Goal: Task Accomplishment & Management: Complete application form

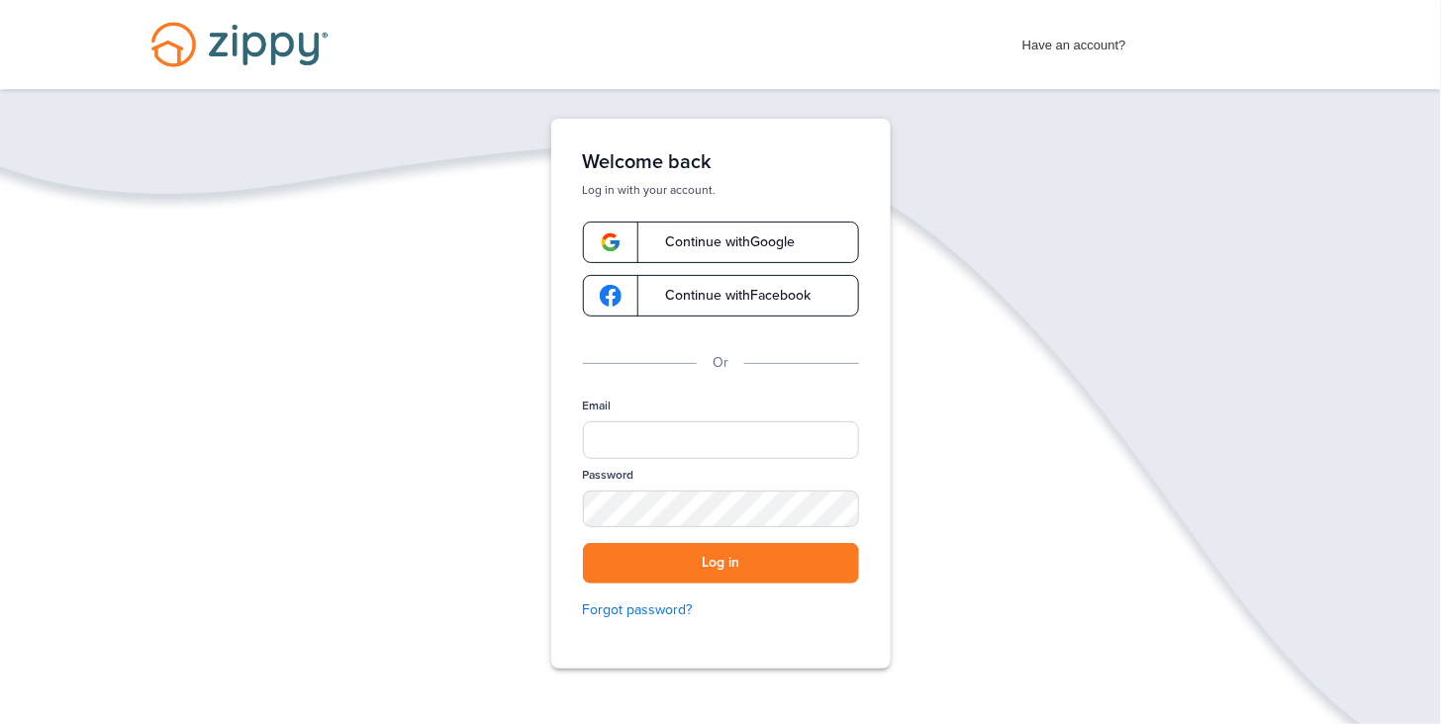
drag, startPoint x: 552, startPoint y: 465, endPoint x: 649, endPoint y: 375, distance: 132.3
click at [649, 375] on div "Welcome back Log in with your account. Continue with Google Continue with Faceb…" at bounding box center [720, 394] width 339 height 550
click at [633, 434] on input "Email" at bounding box center [721, 441] width 276 height 38
type input "**********"
click at [706, 566] on button "Log in" at bounding box center [721, 563] width 276 height 41
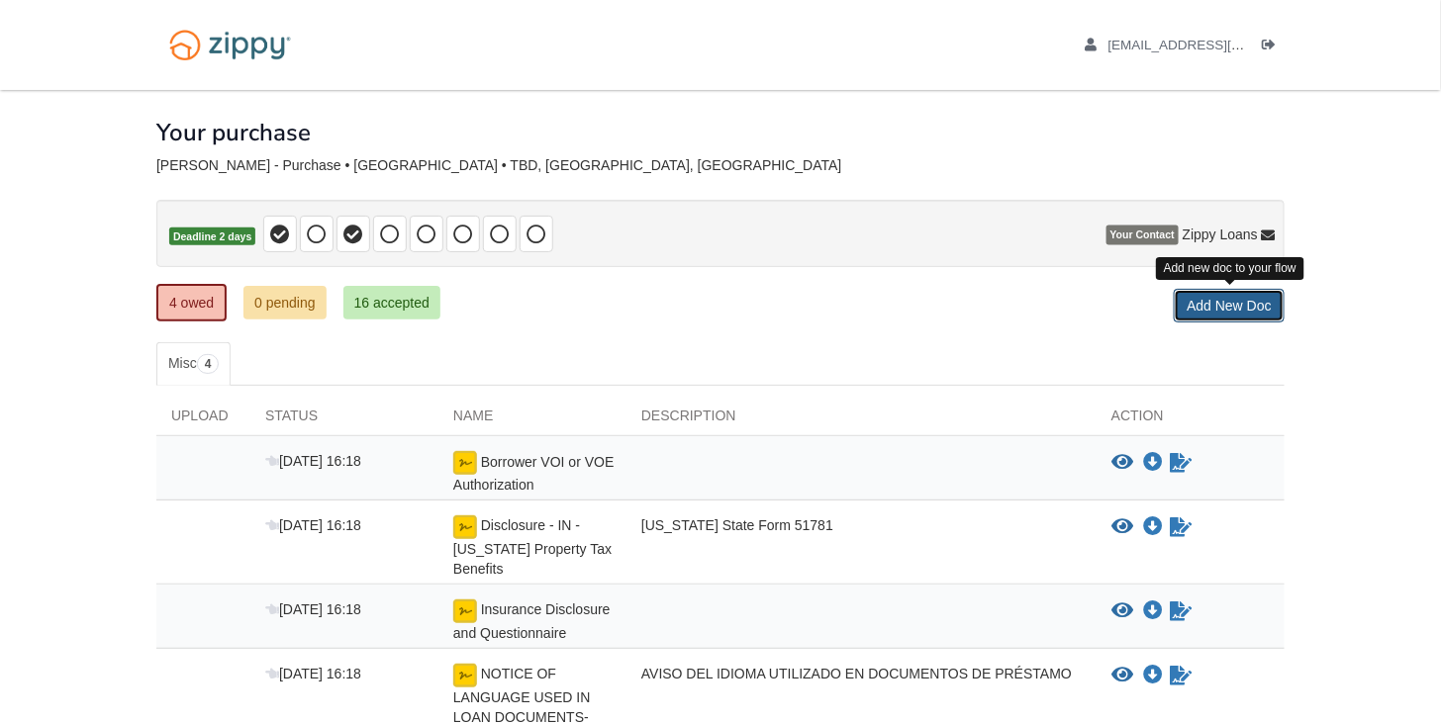
click at [1211, 302] on link "Add New Doc" at bounding box center [1229, 306] width 111 height 34
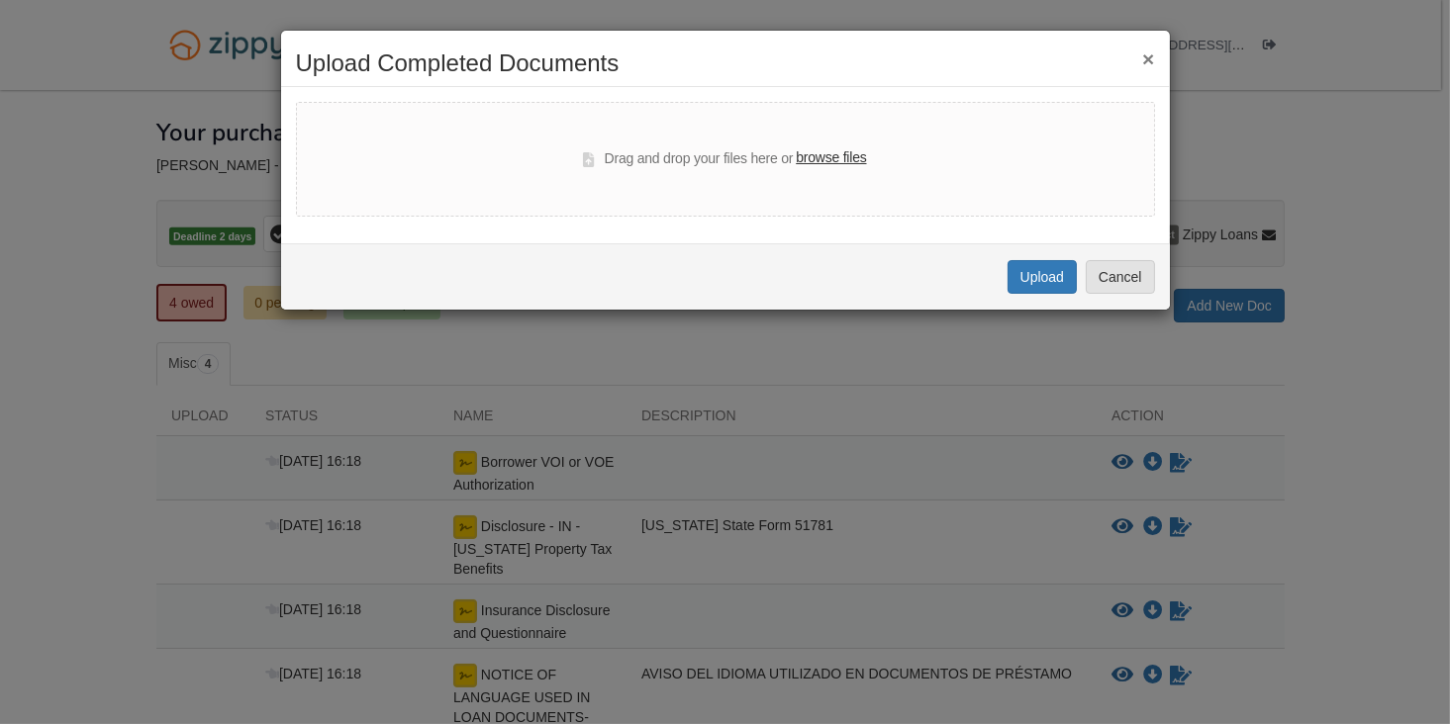
click at [842, 156] on label "browse files" at bounding box center [831, 158] width 70 height 22
click at [0, 0] on input "browse files" at bounding box center [0, 0] width 0 height 0
select select "****"
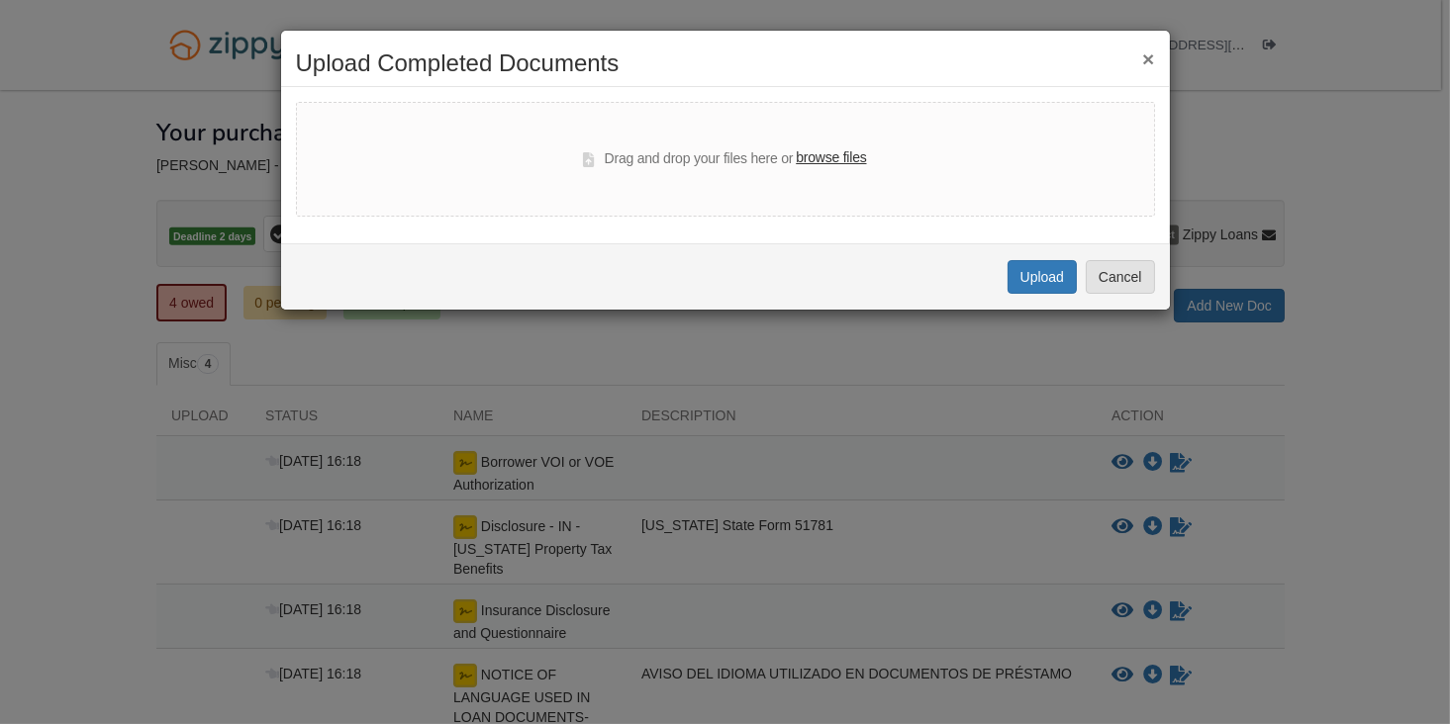
select select "****"
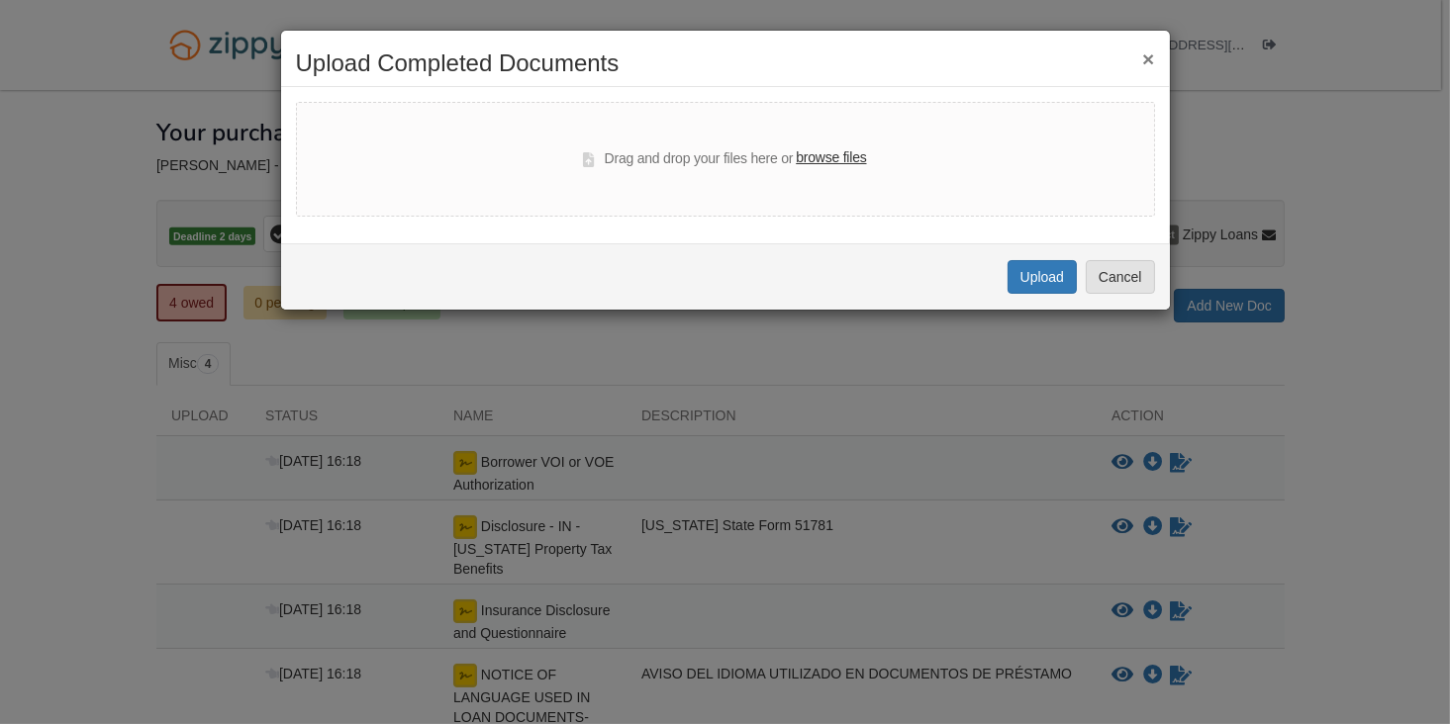
select select "****"
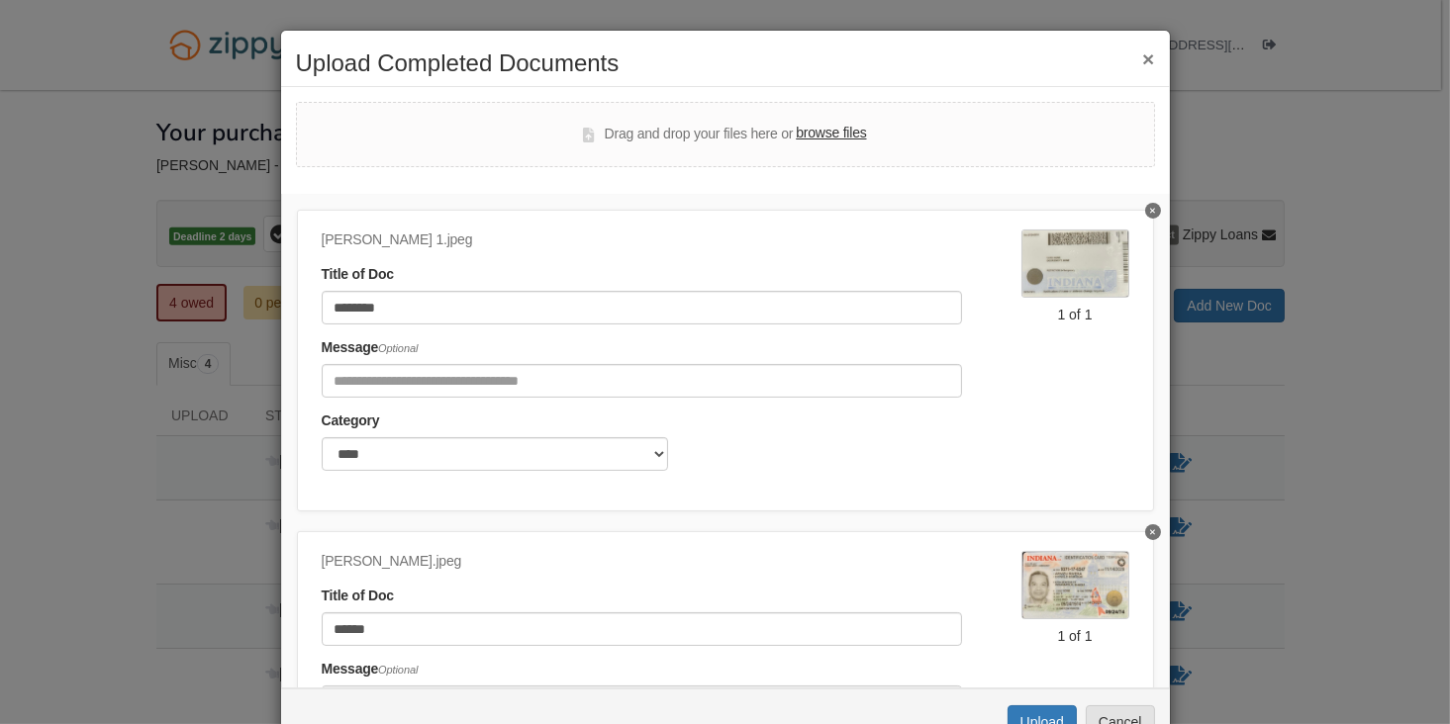
scroll to position [384, 0]
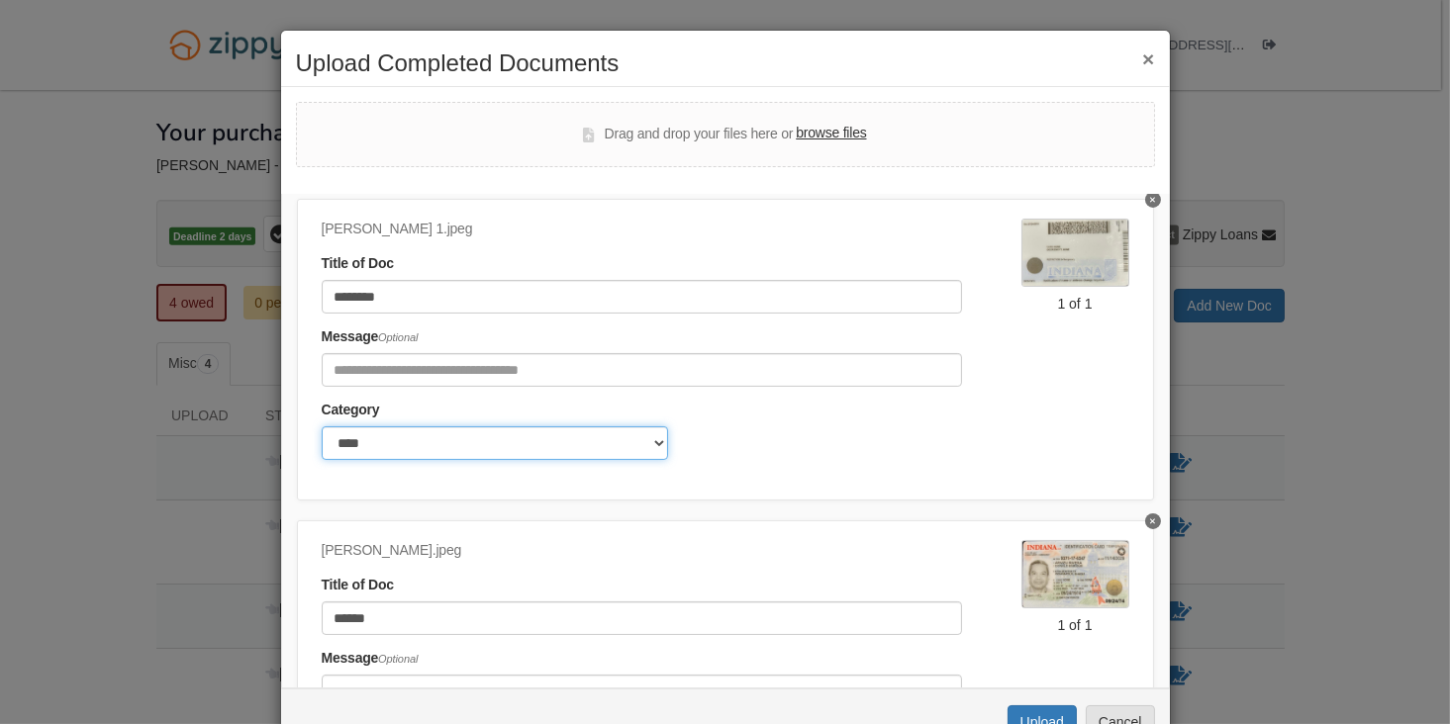
click at [655, 440] on select "******* ****" at bounding box center [495, 443] width 346 height 34
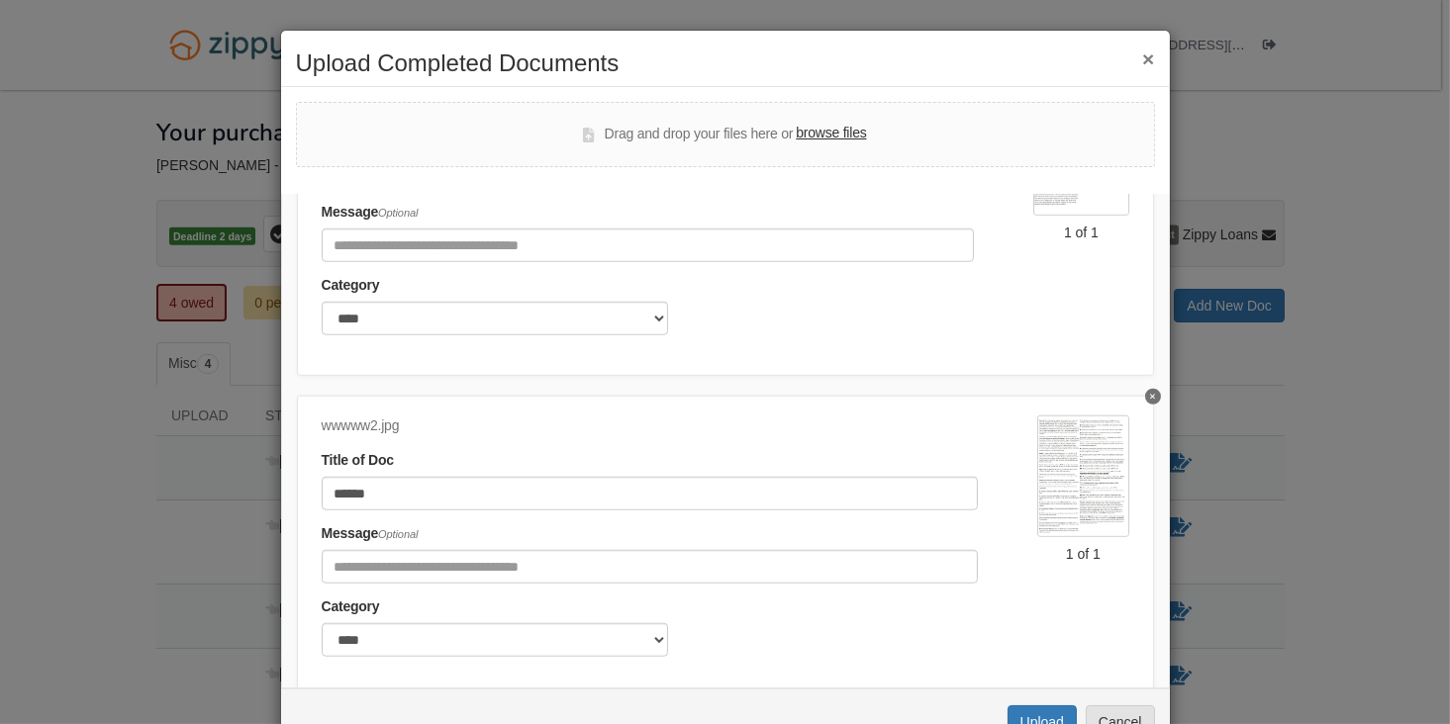
scroll to position [2492, 0]
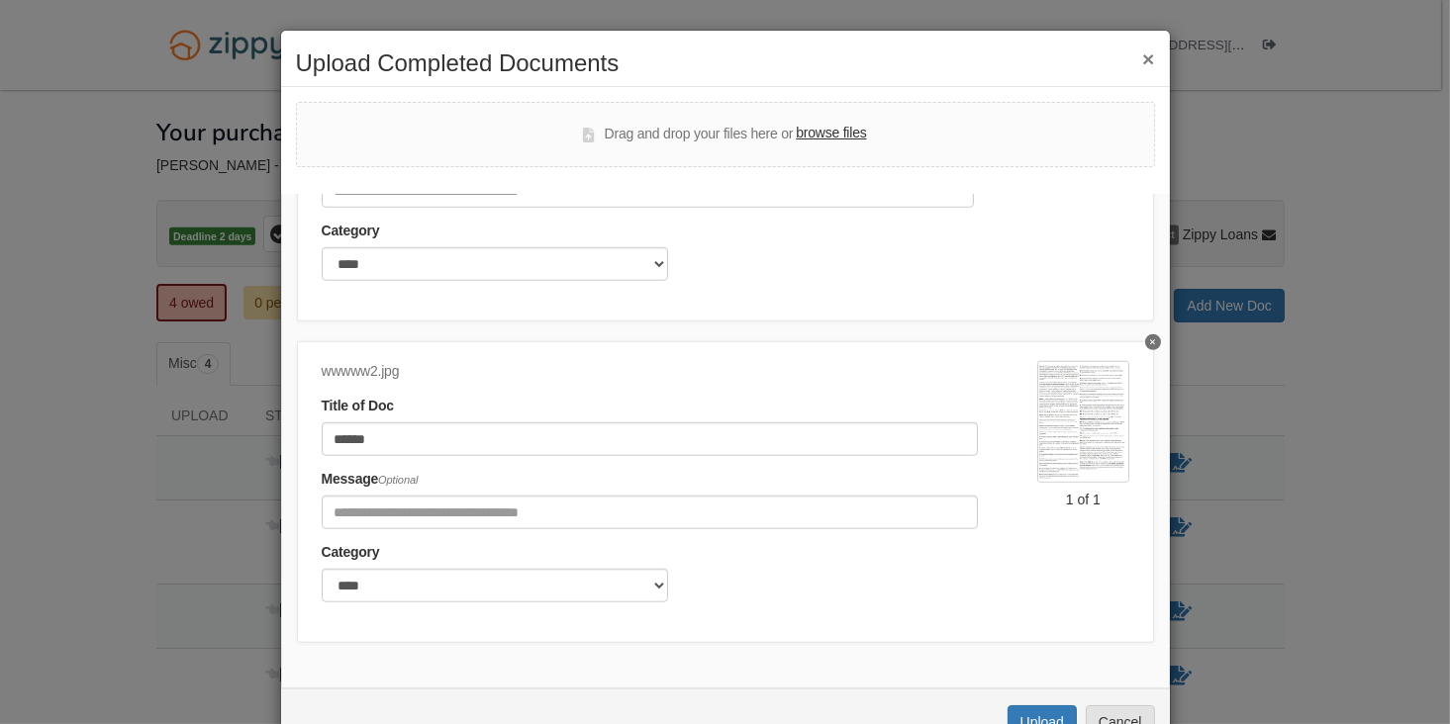
drag, startPoint x: 918, startPoint y: 56, endPoint x: 926, endPoint y: 17, distance: 40.4
click at [926, 17] on div "× Upload Completed Documents Drag and drop your files here or browse files Docu…" at bounding box center [725, 362] width 1450 height 724
click at [1021, 716] on button "Upload" at bounding box center [1041, 723] width 69 height 34
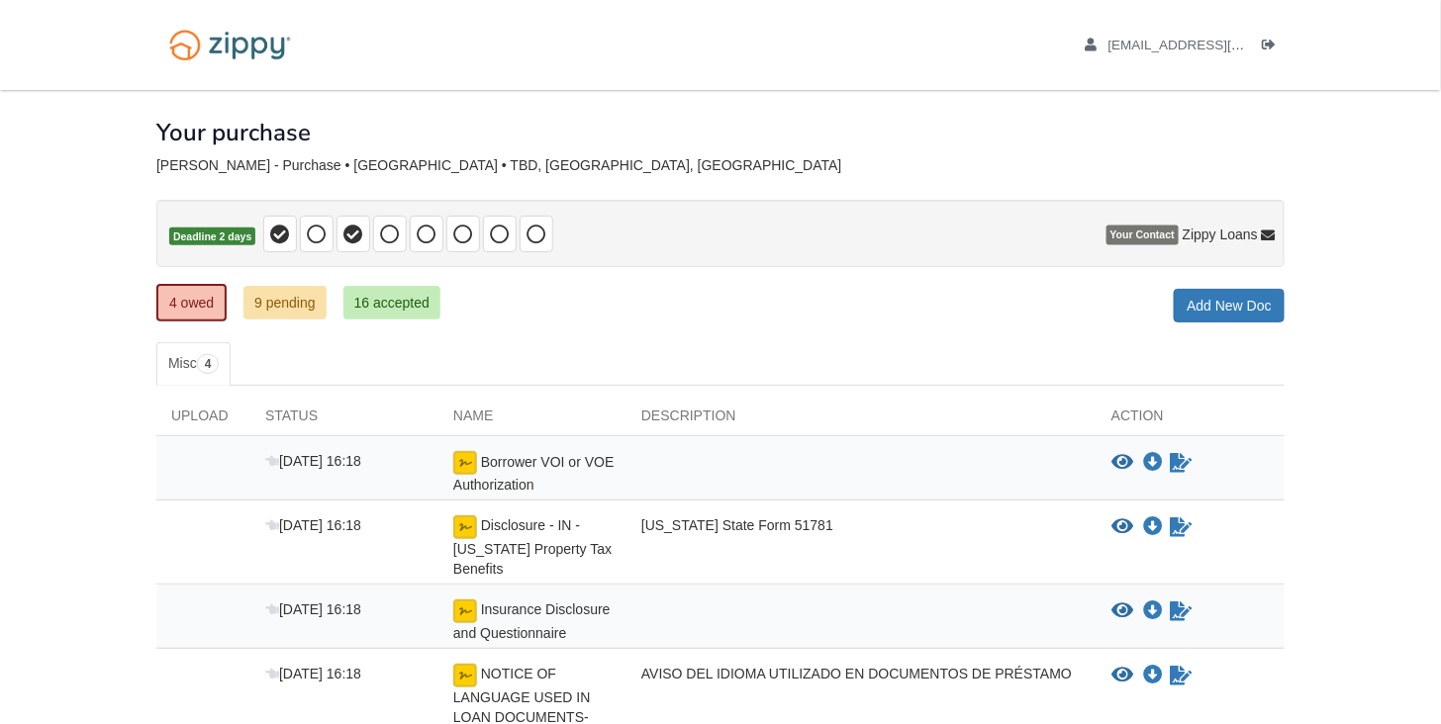
drag, startPoint x: 1447, startPoint y: 77, endPoint x: 1261, endPoint y: 83, distance: 186.1
drag, startPoint x: 1261, startPoint y: 83, endPoint x: 1223, endPoint y: 103, distance: 42.5
drag, startPoint x: 1223, startPoint y: 103, endPoint x: 566, endPoint y: 127, distance: 657.5
click at [566, 127] on div "Your purchase" at bounding box center [720, 117] width 1128 height 55
click at [732, 204] on p "Deadline 2 days" at bounding box center [720, 233] width 1128 height 67
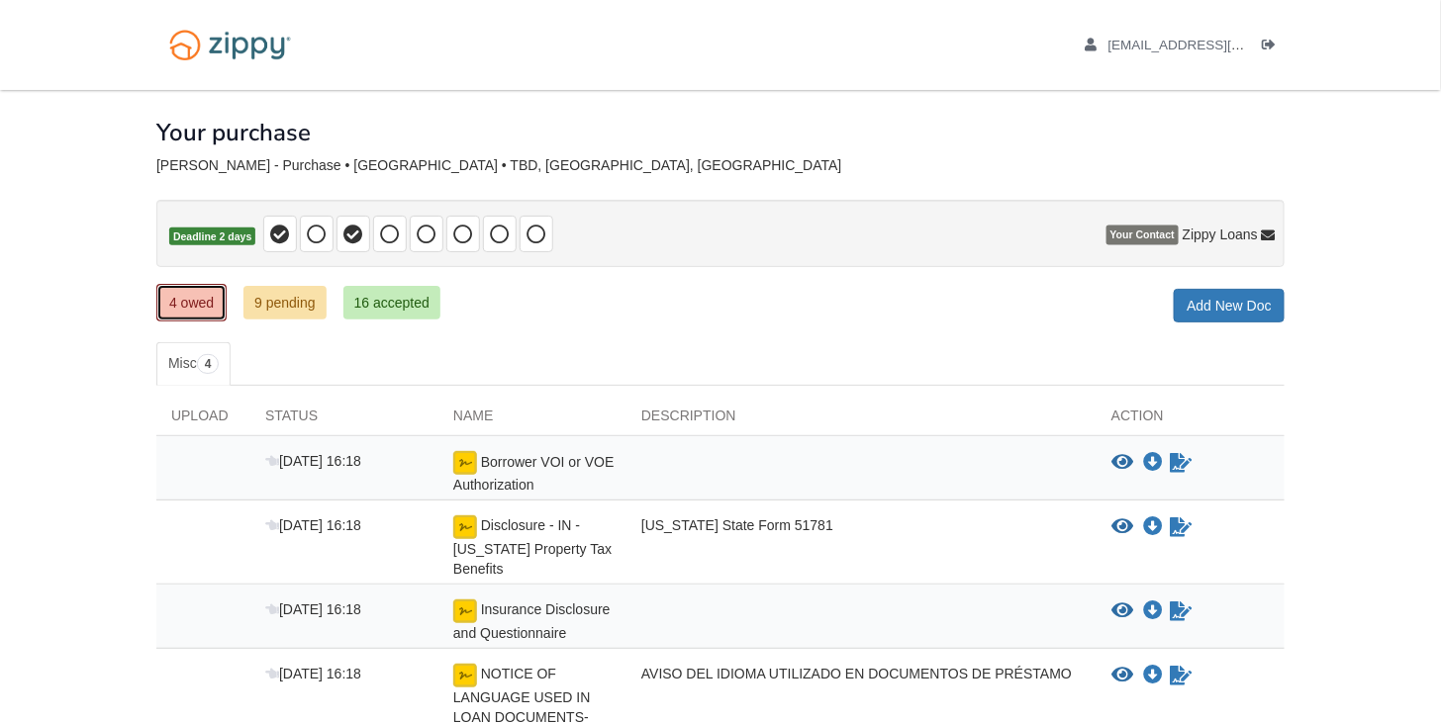
click at [204, 306] on link "4 owed" at bounding box center [191, 303] width 70 height 38
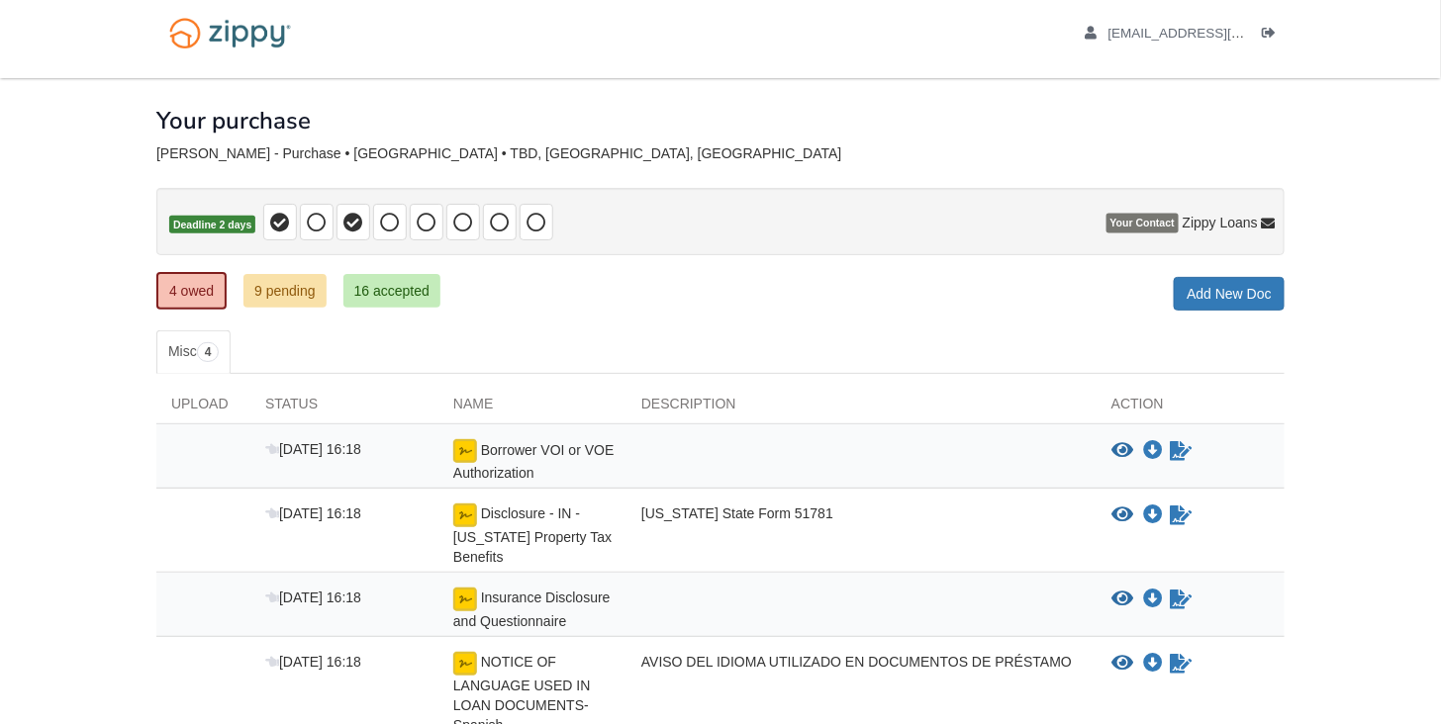
scroll to position [11, 0]
click at [254, 292] on link "9 pending" at bounding box center [284, 292] width 83 height 34
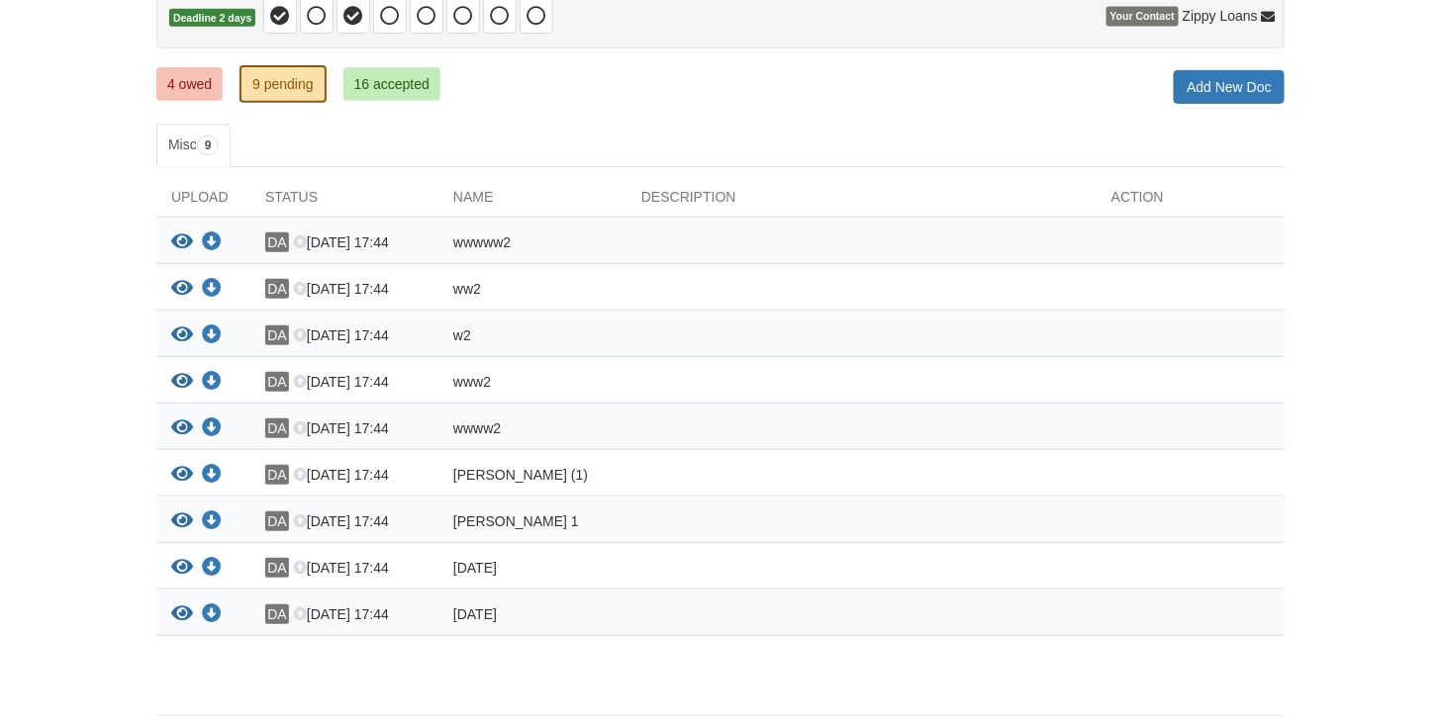
scroll to position [226, 0]
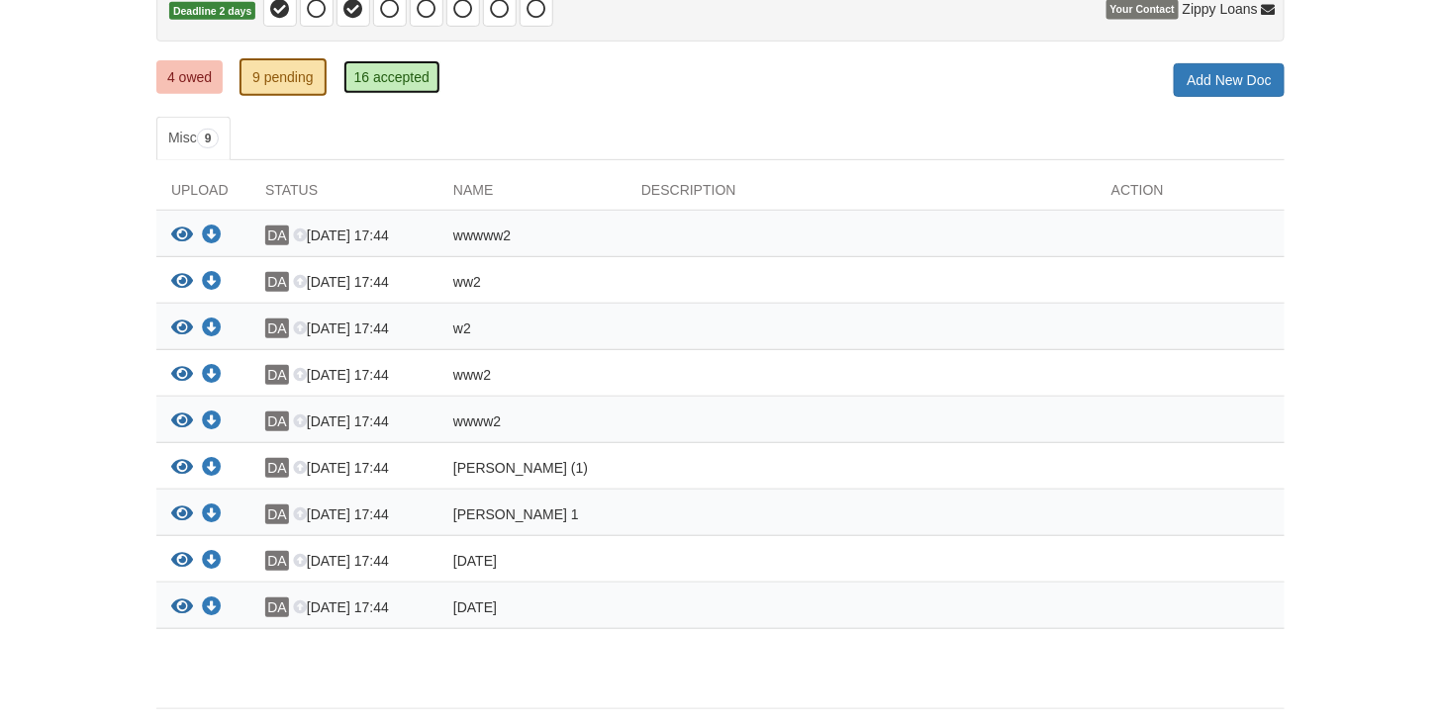
click at [384, 75] on link "16 accepted" at bounding box center [391, 77] width 97 height 34
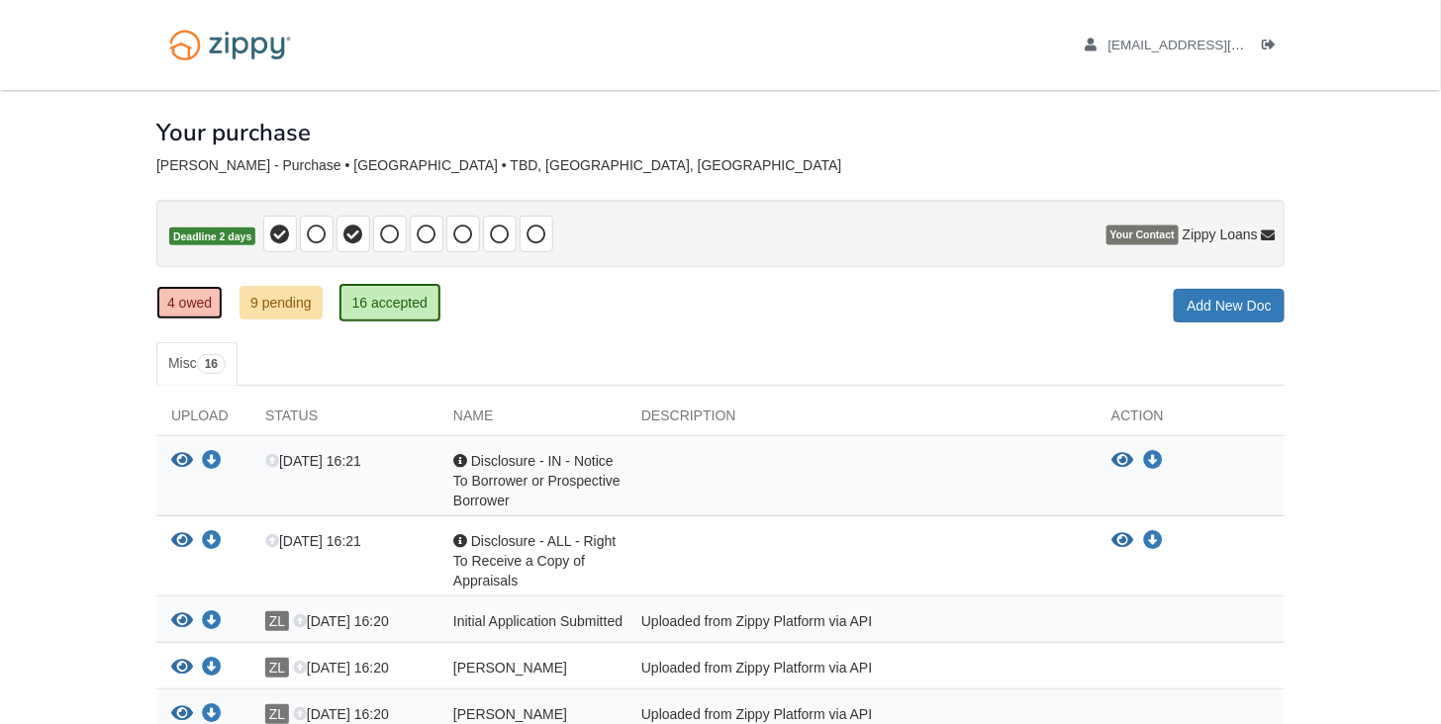
click at [195, 301] on link "4 owed" at bounding box center [189, 303] width 66 height 34
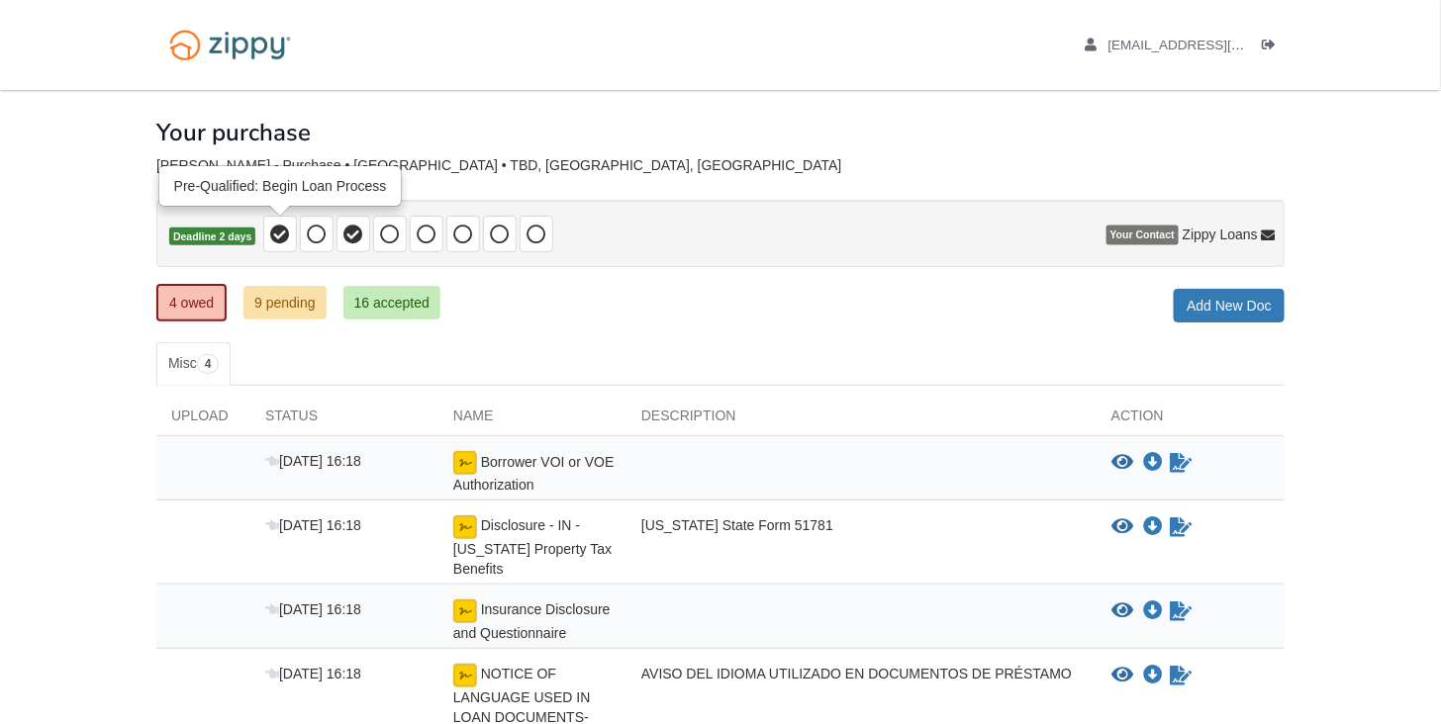
click at [316, 234] on icon at bounding box center [317, 235] width 20 height 20
click at [1121, 456] on icon "View Borrower VOI or VOE Authorization" at bounding box center [1122, 463] width 22 height 20
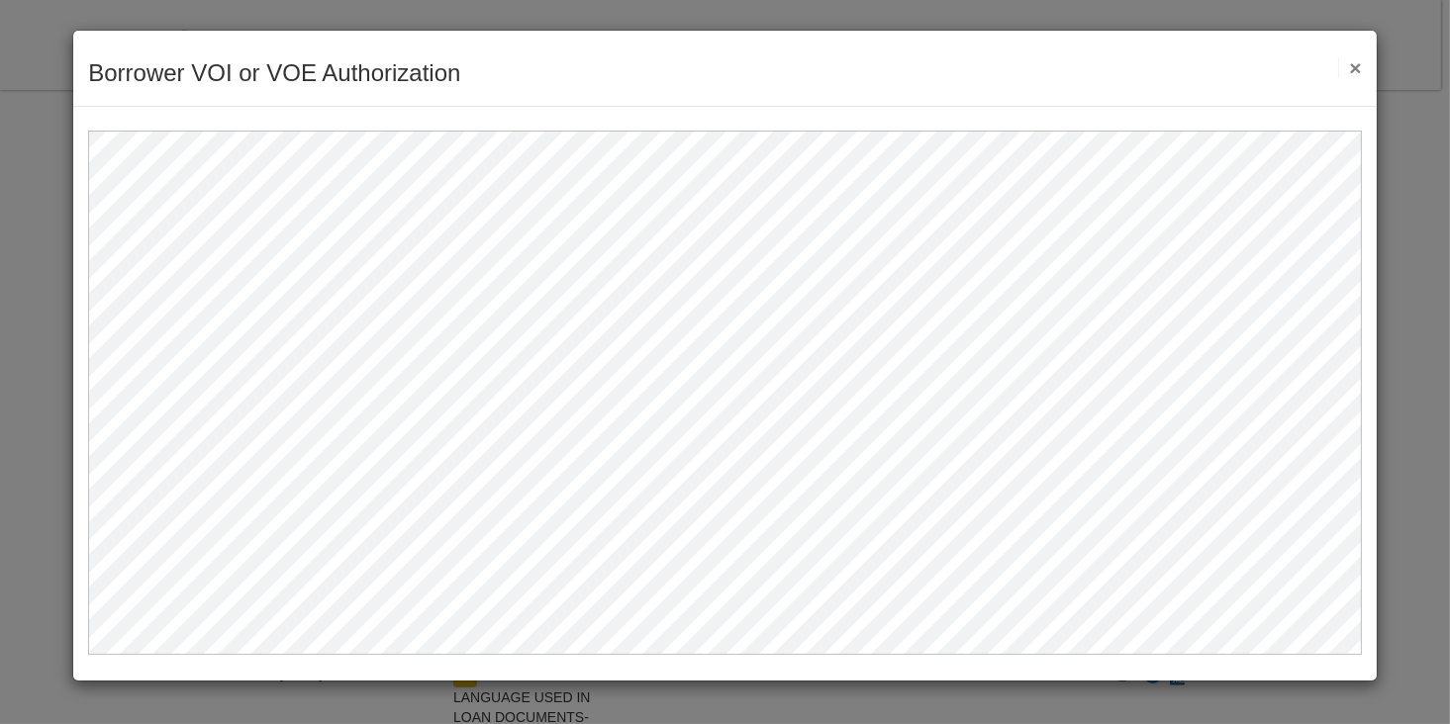
click at [1356, 62] on button "×" at bounding box center [1349, 67] width 23 height 21
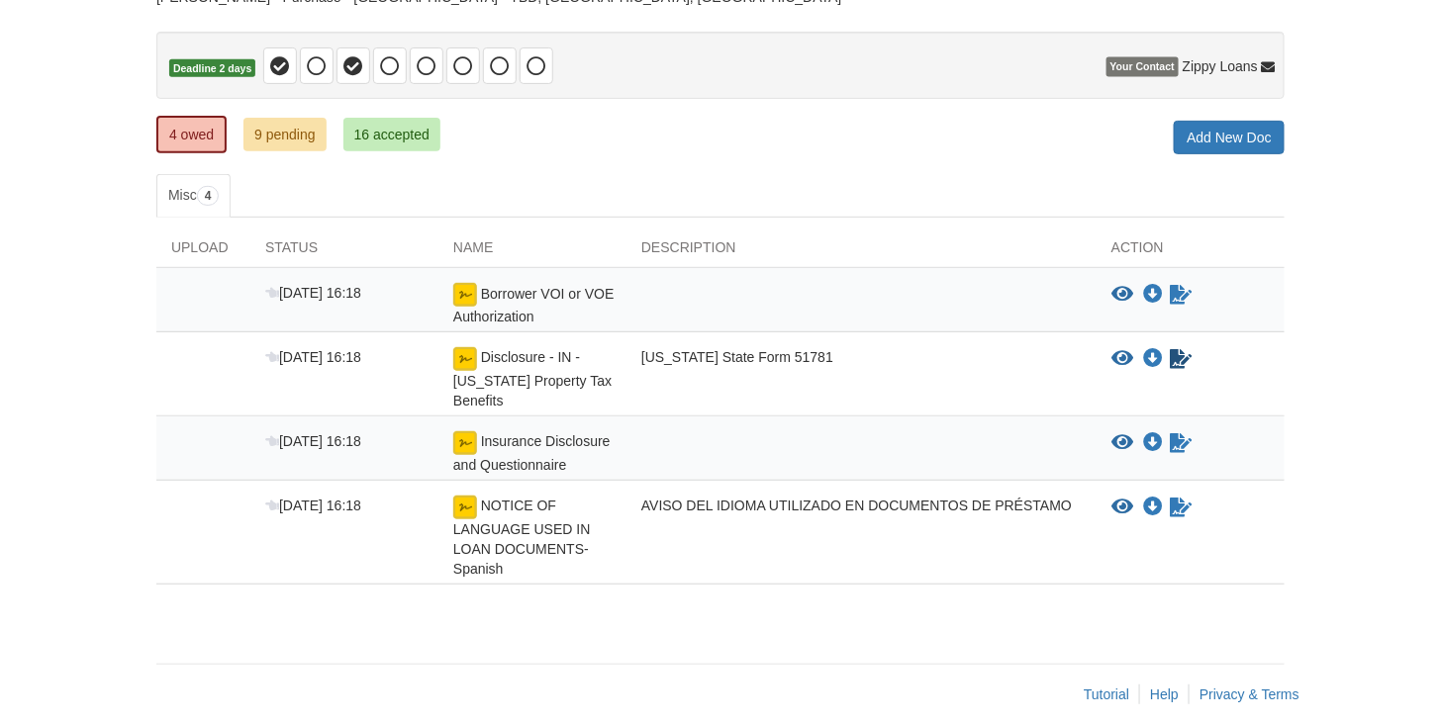
scroll to position [169, 0]
click at [299, 133] on link "9 pending" at bounding box center [284, 134] width 83 height 34
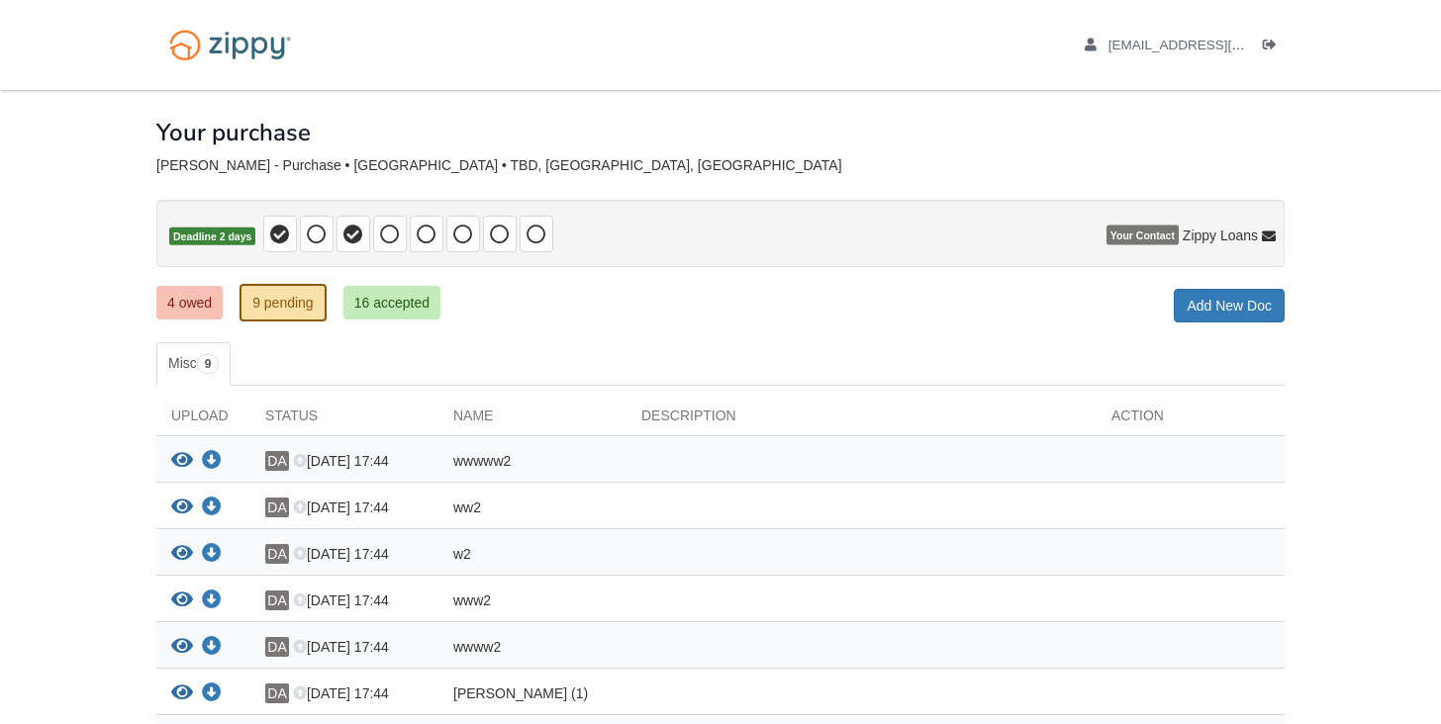
scroll to position [226, 0]
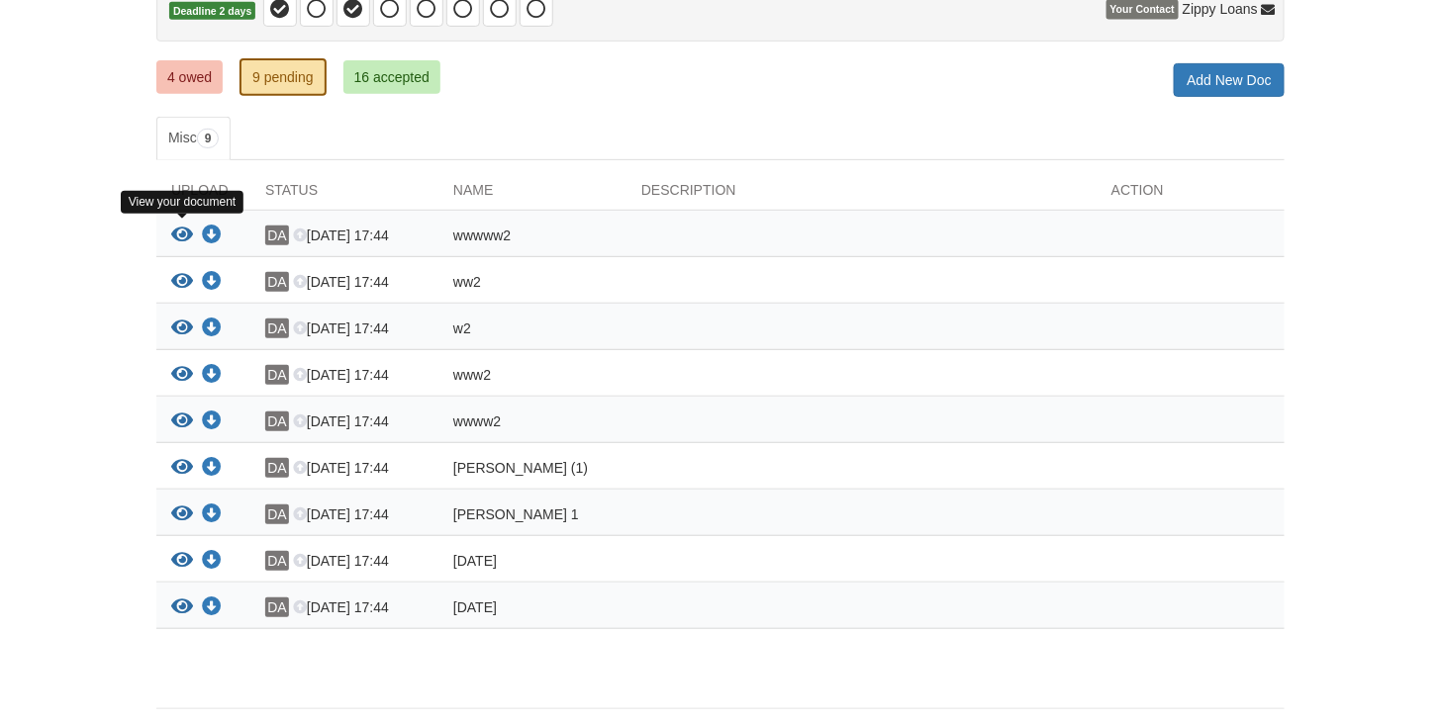
click at [180, 228] on icon "View wwwww2" at bounding box center [182, 236] width 22 height 20
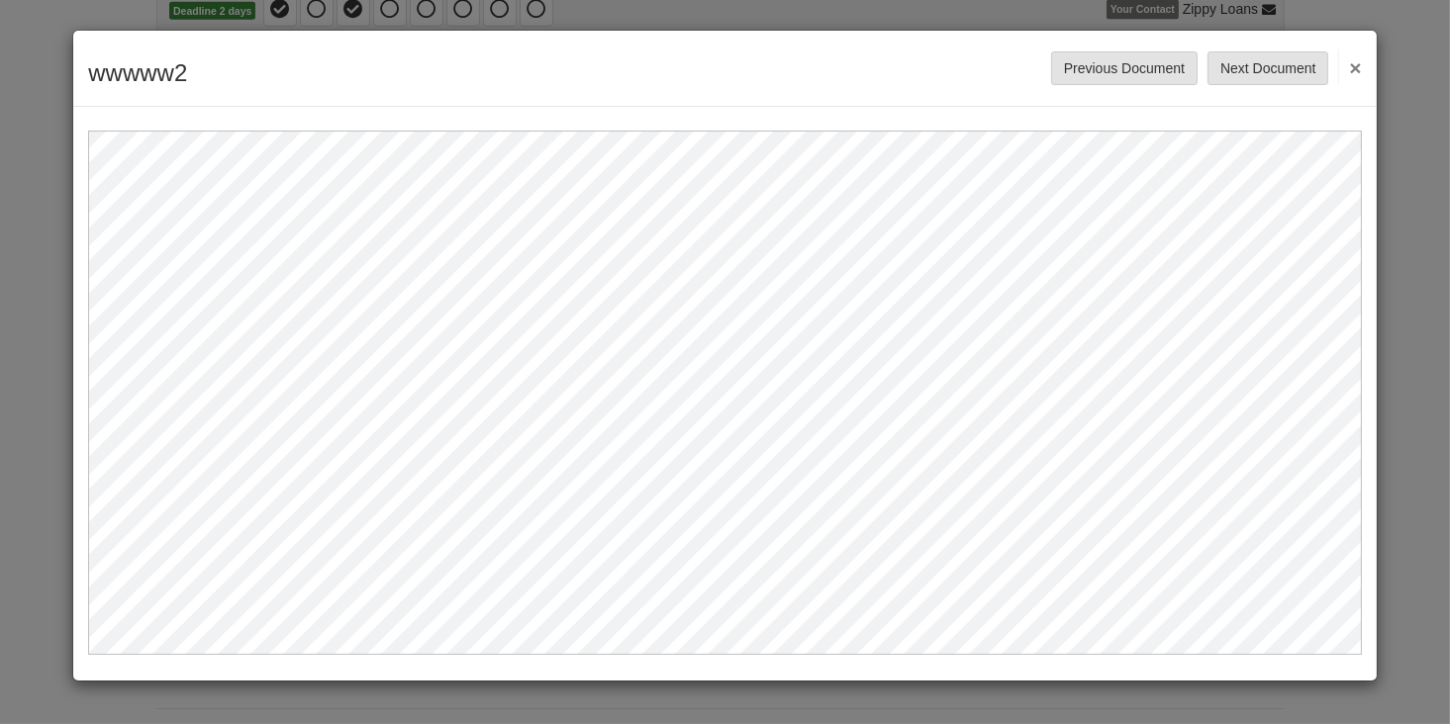
click at [1356, 58] on button "×" at bounding box center [1349, 67] width 23 height 36
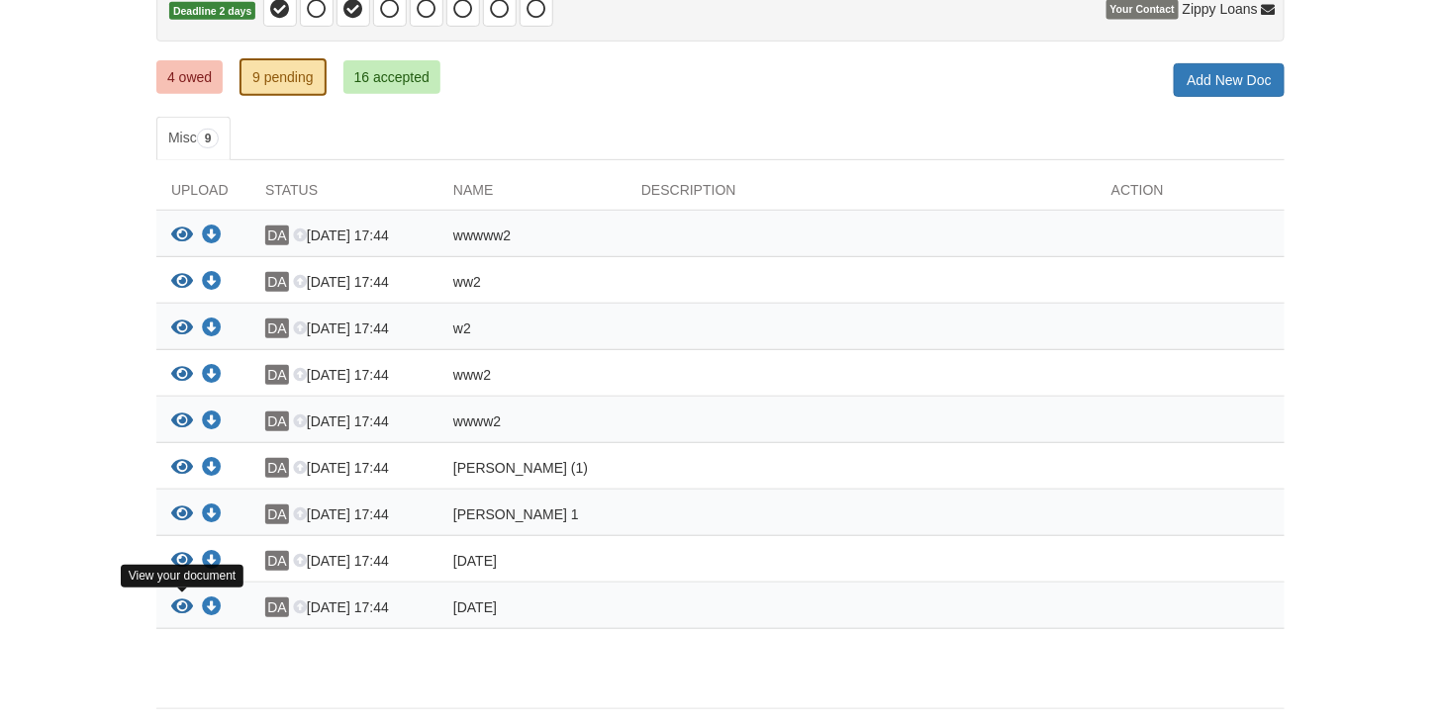
click at [182, 604] on icon "View september 12" at bounding box center [182, 608] width 22 height 20
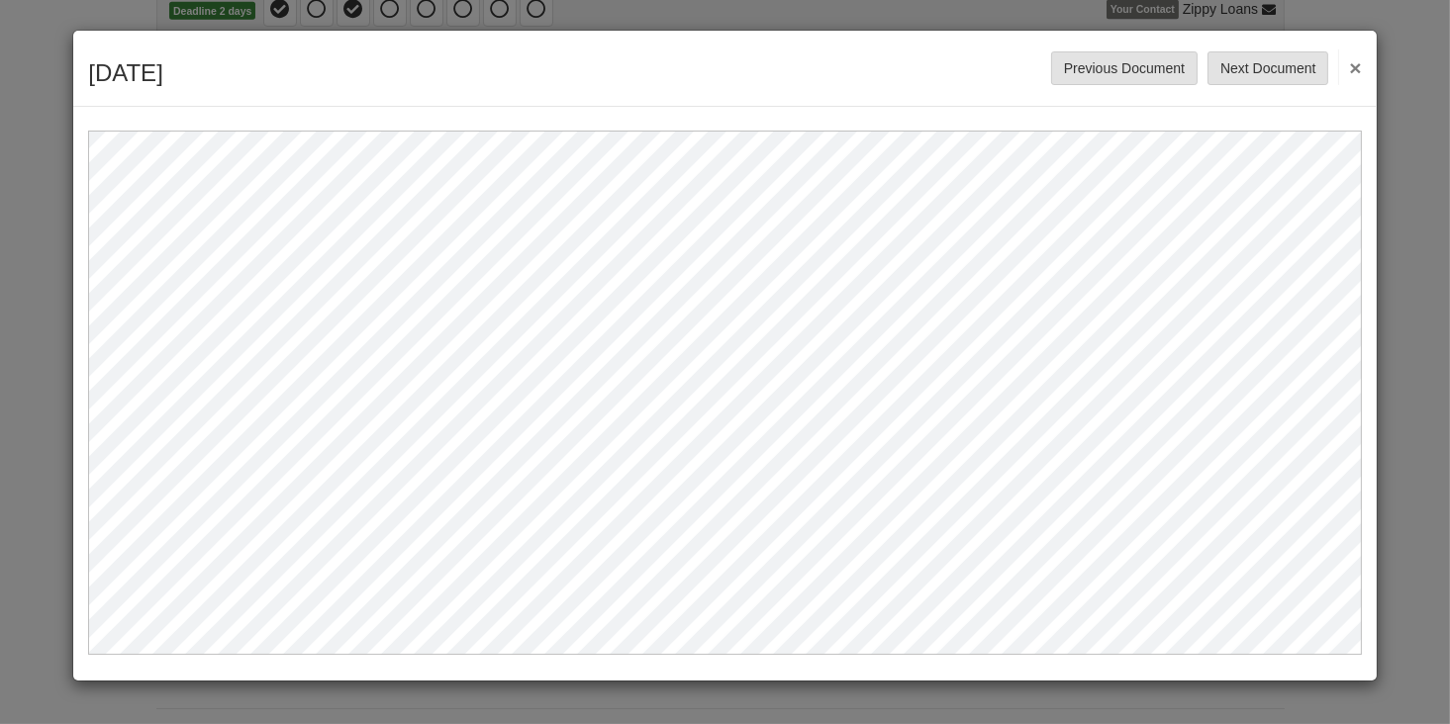
click at [1356, 60] on button "×" at bounding box center [1349, 67] width 23 height 36
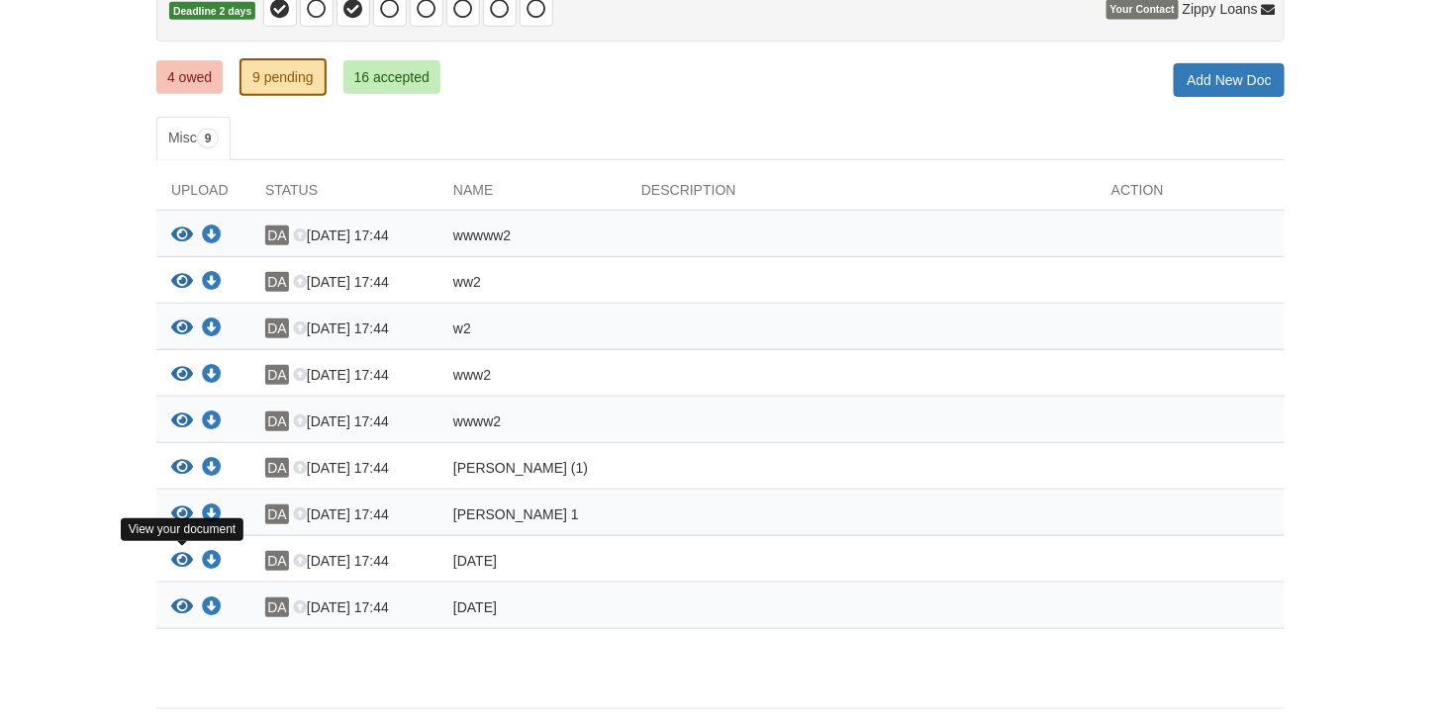
click at [184, 560] on icon "View august 29" at bounding box center [182, 561] width 22 height 20
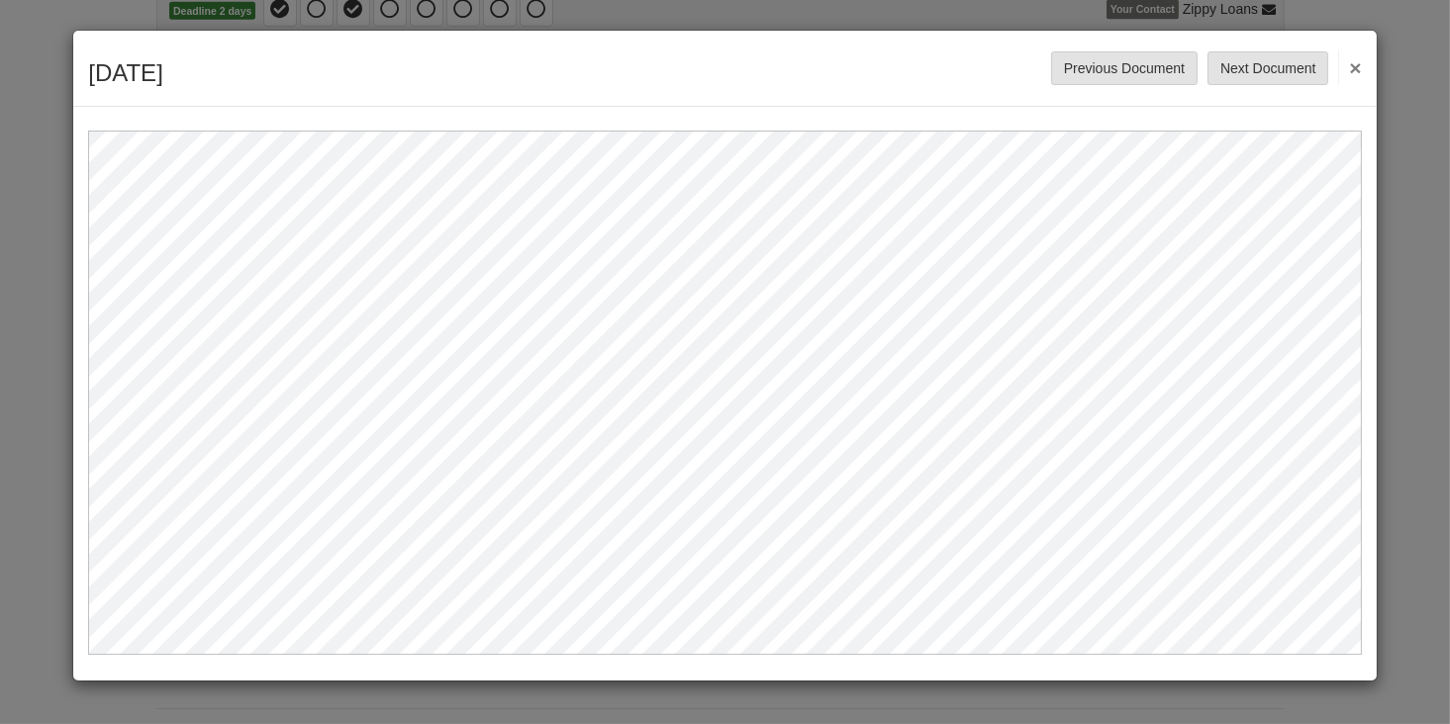
click at [1352, 60] on button "×" at bounding box center [1349, 67] width 23 height 36
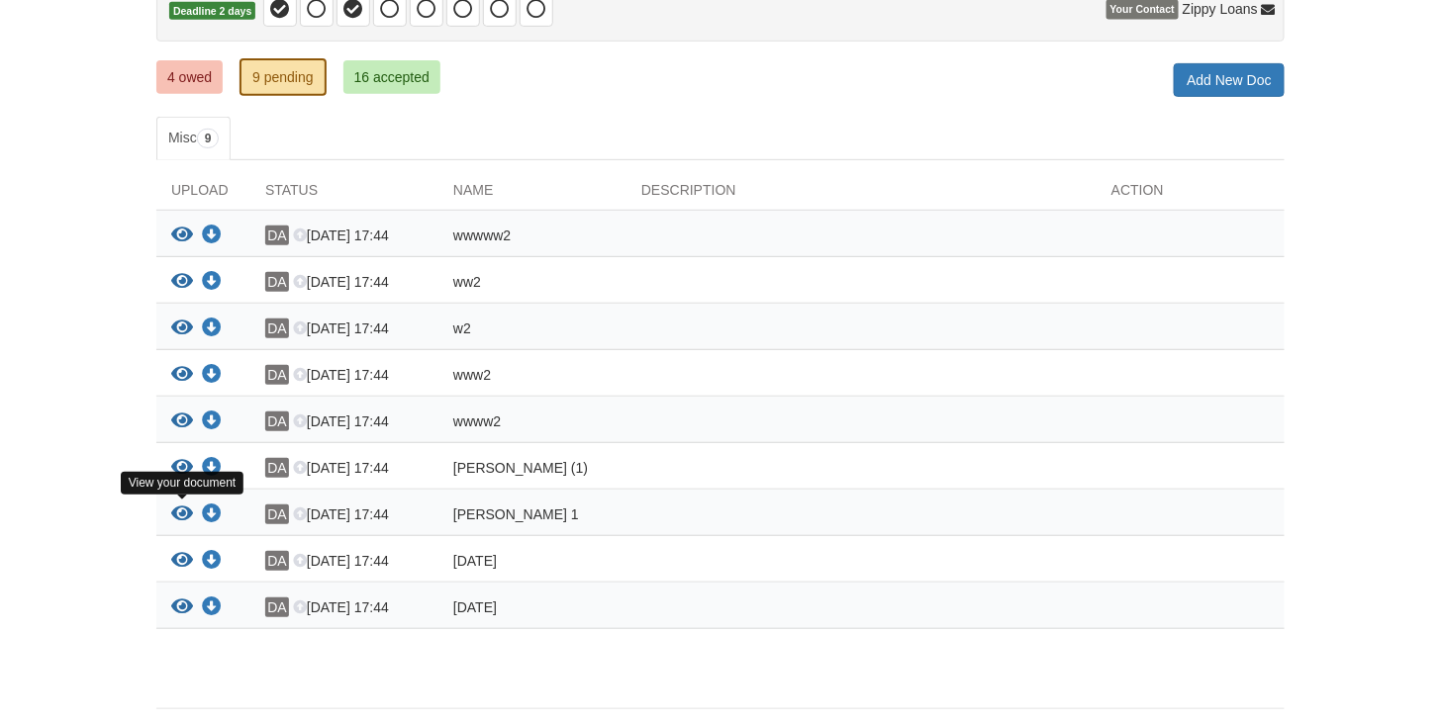
click at [181, 513] on icon "View donald 1" at bounding box center [182, 515] width 22 height 20
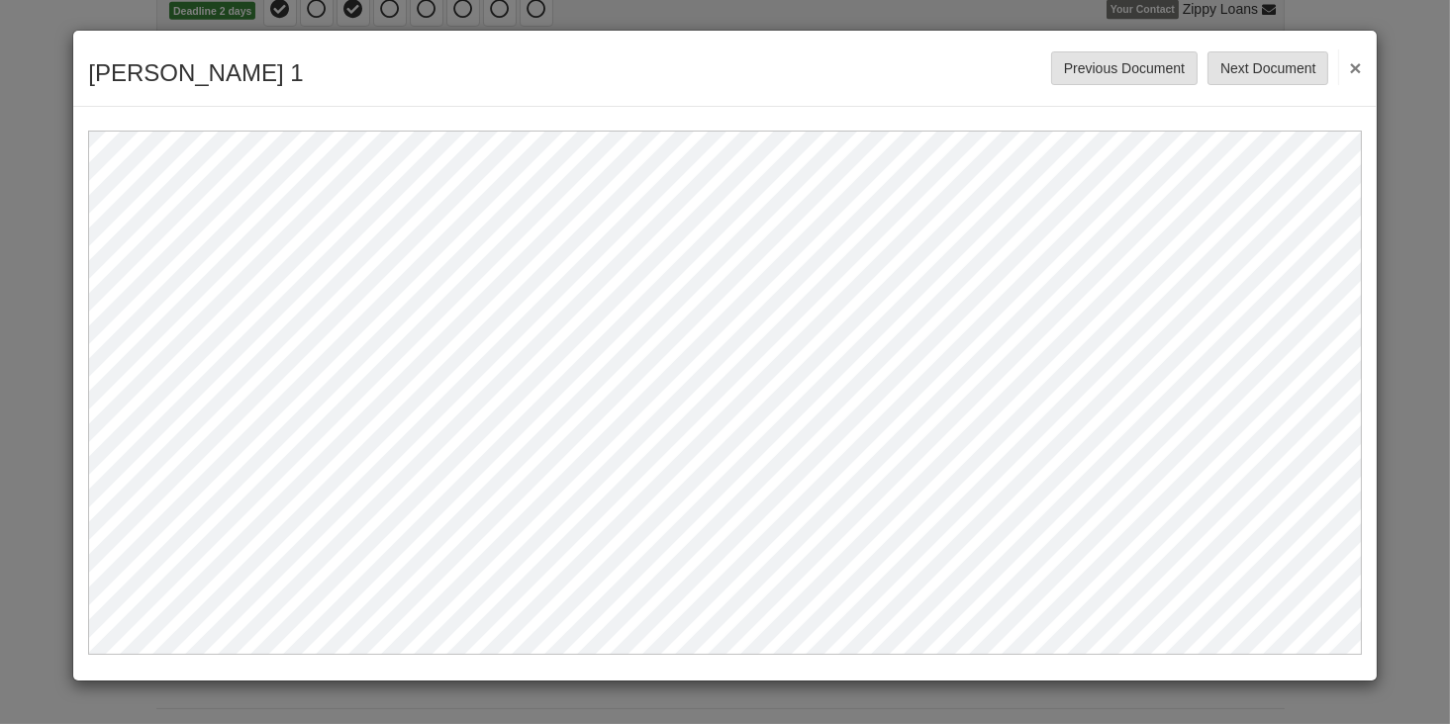
click at [1360, 60] on button "×" at bounding box center [1349, 67] width 23 height 36
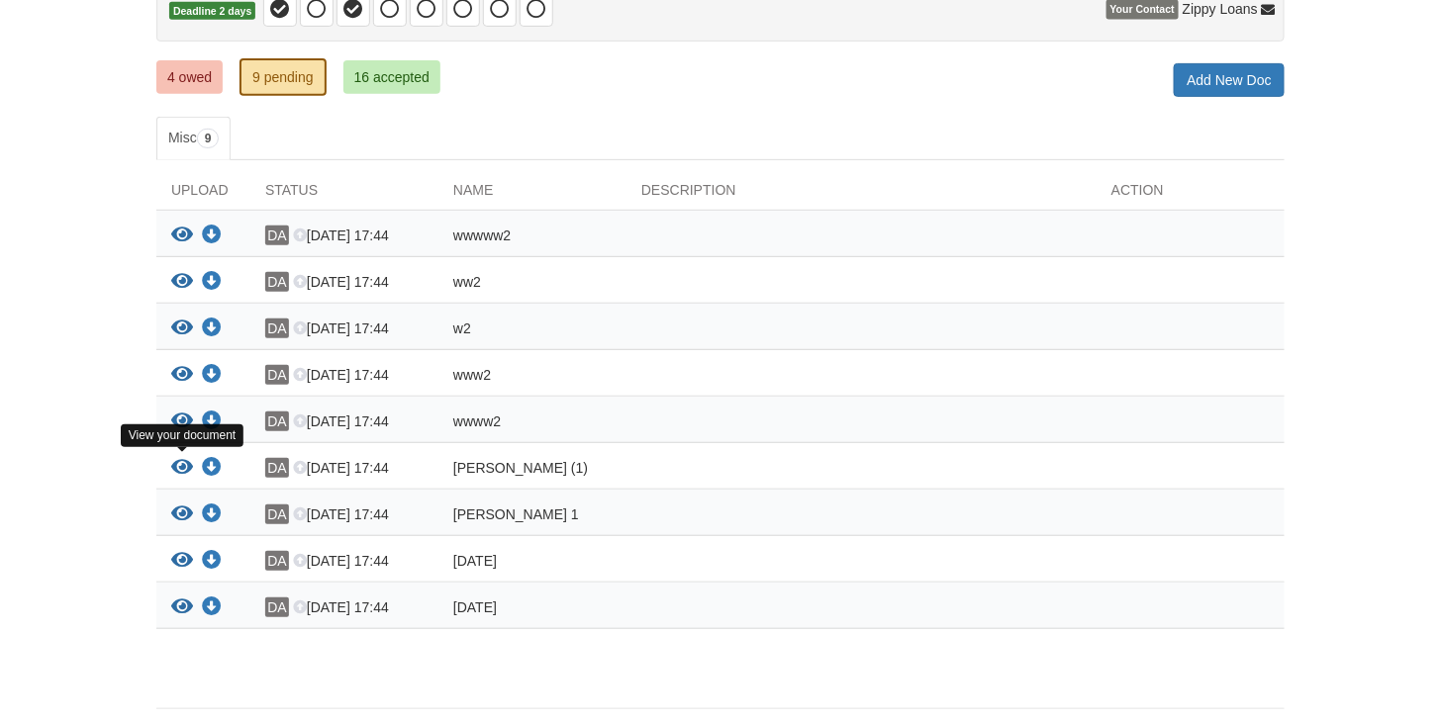
click at [182, 460] on icon "View donald (1)" at bounding box center [182, 468] width 22 height 20
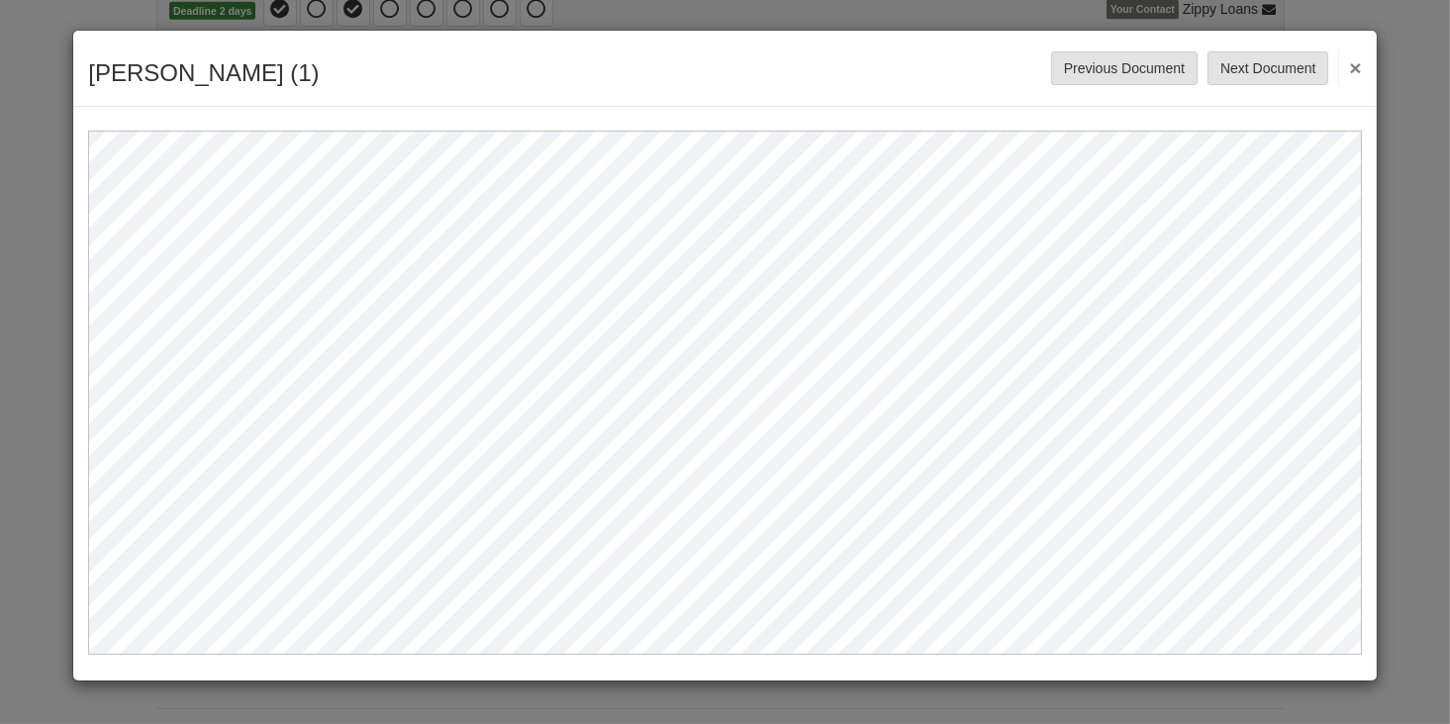
click at [1360, 59] on button "×" at bounding box center [1349, 67] width 23 height 36
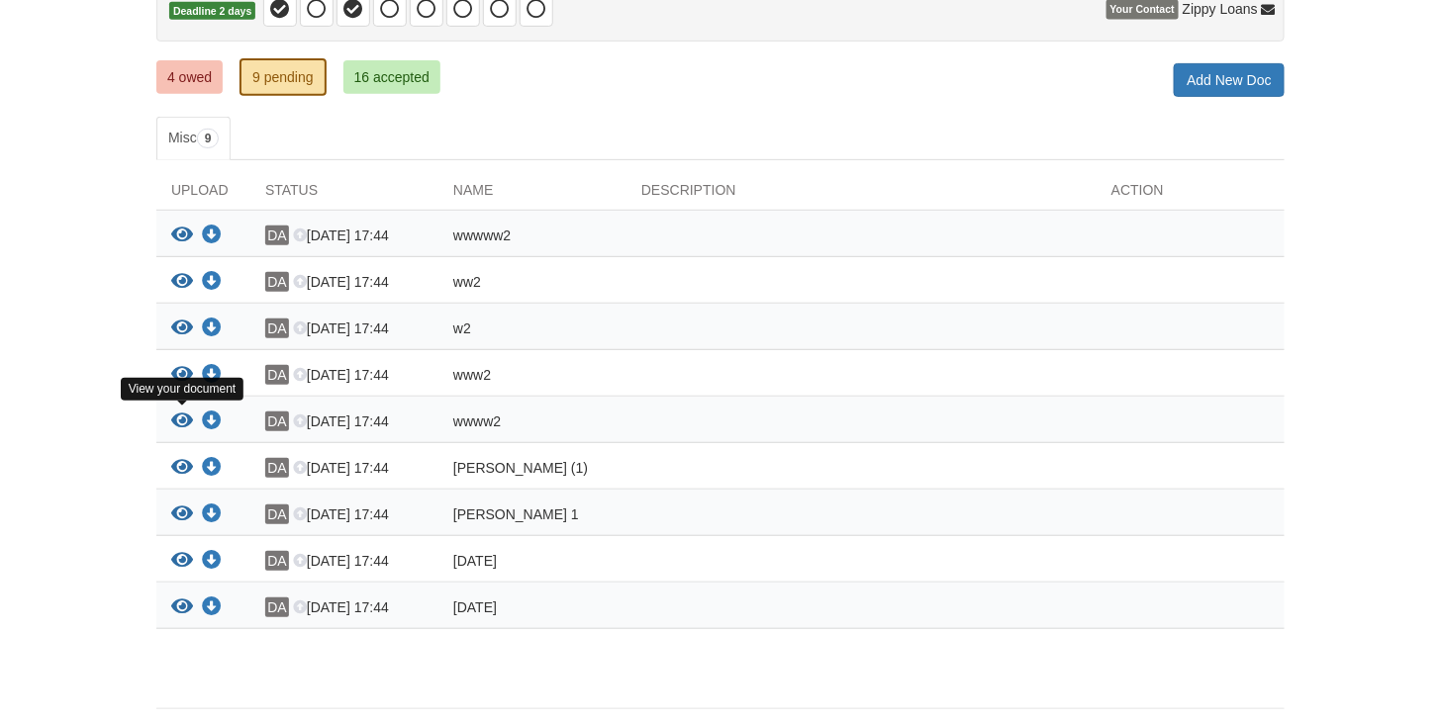
click at [177, 420] on icon "View wwww2" at bounding box center [182, 422] width 22 height 20
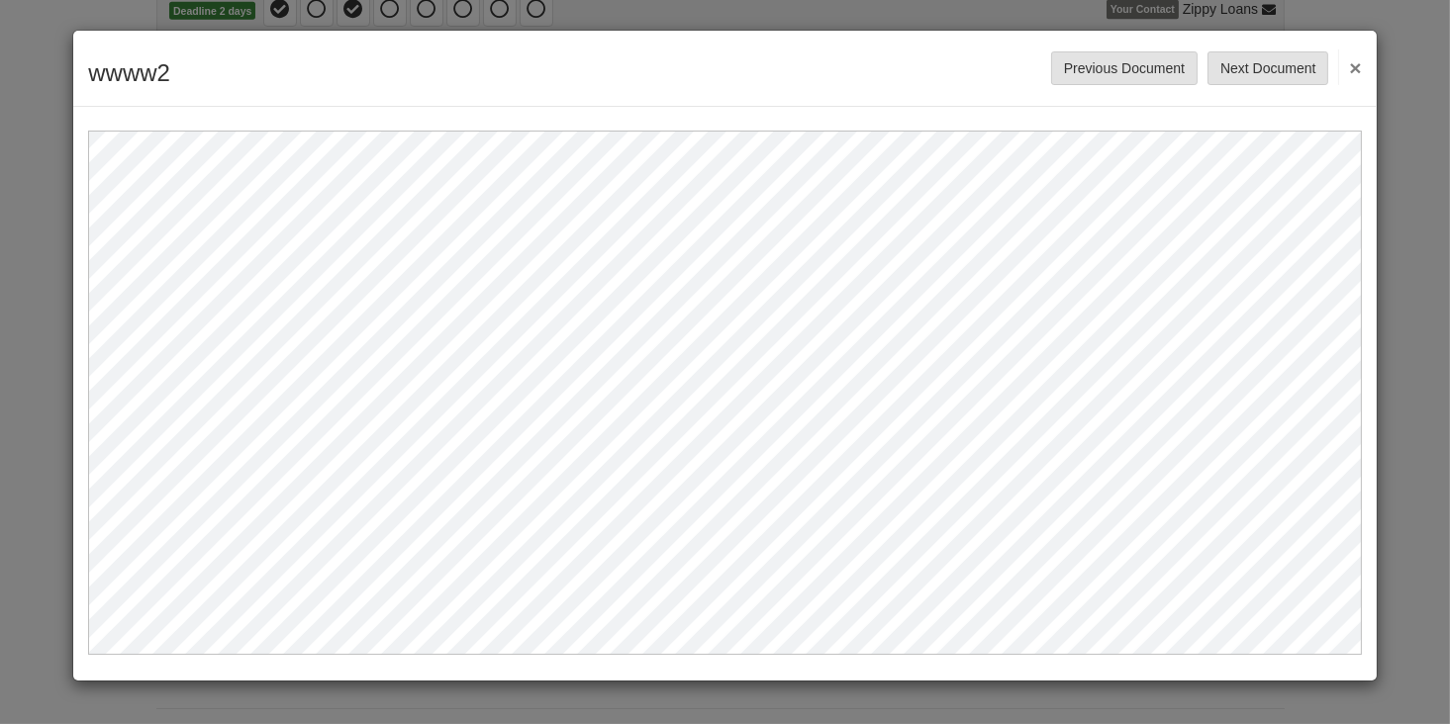
click at [1353, 60] on button "×" at bounding box center [1349, 67] width 23 height 36
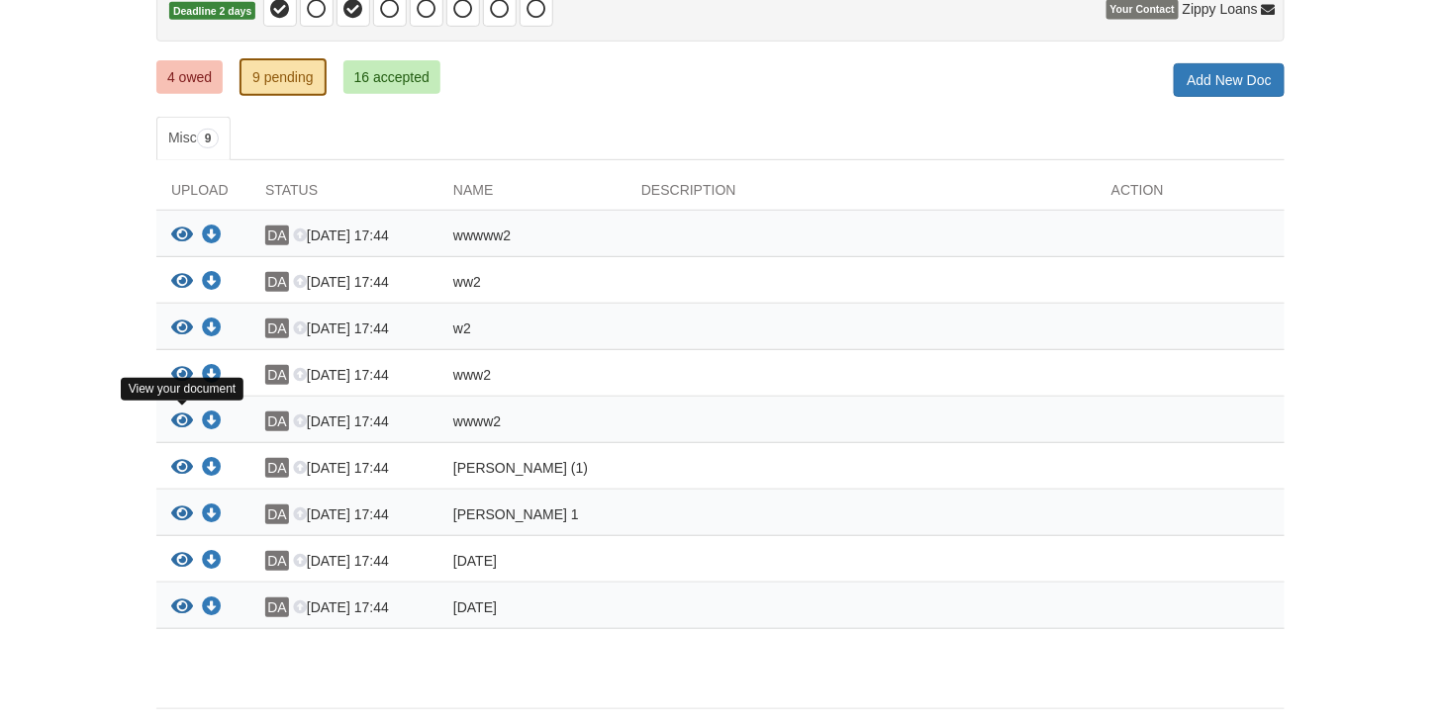
click at [182, 421] on icon "View wwww2" at bounding box center [182, 422] width 22 height 20
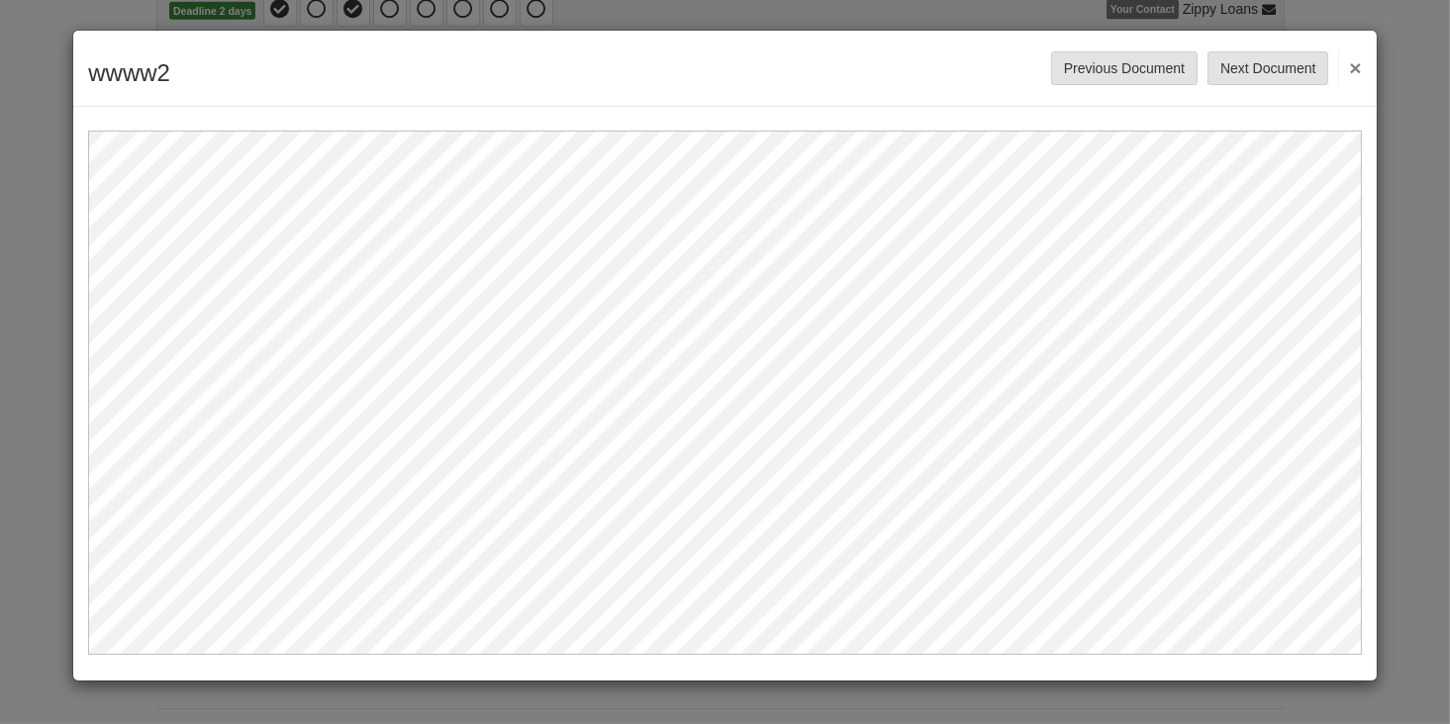
click at [1356, 60] on button "×" at bounding box center [1349, 67] width 23 height 36
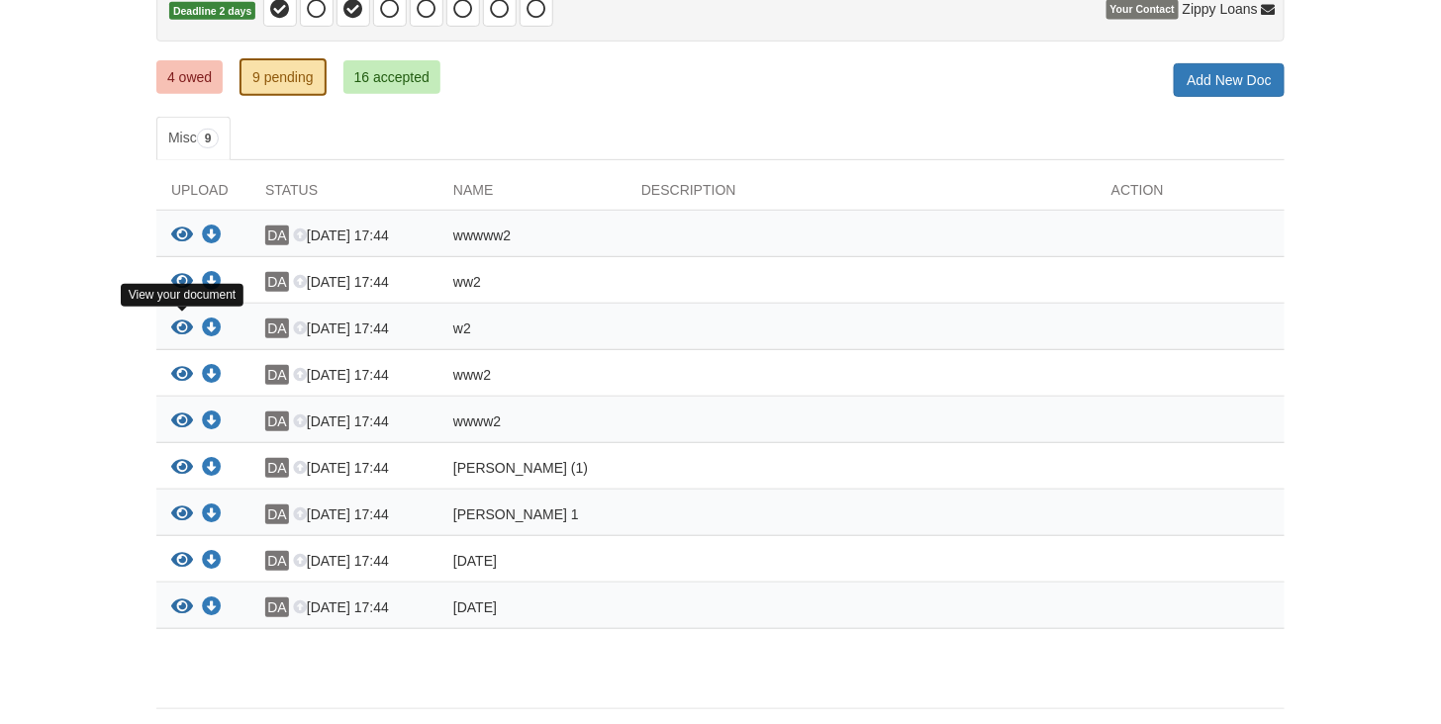
click at [180, 323] on icon "View w2" at bounding box center [182, 329] width 22 height 20
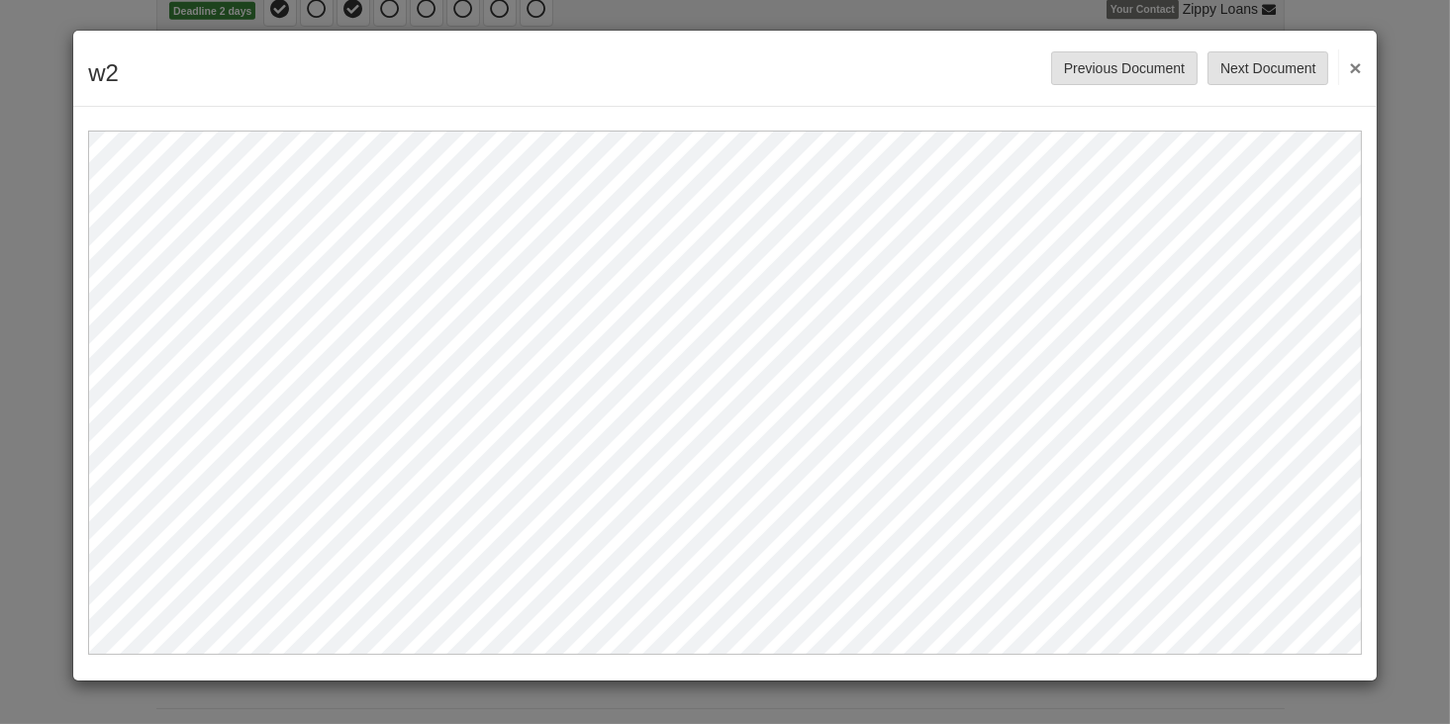
click at [1352, 59] on button "×" at bounding box center [1349, 67] width 23 height 36
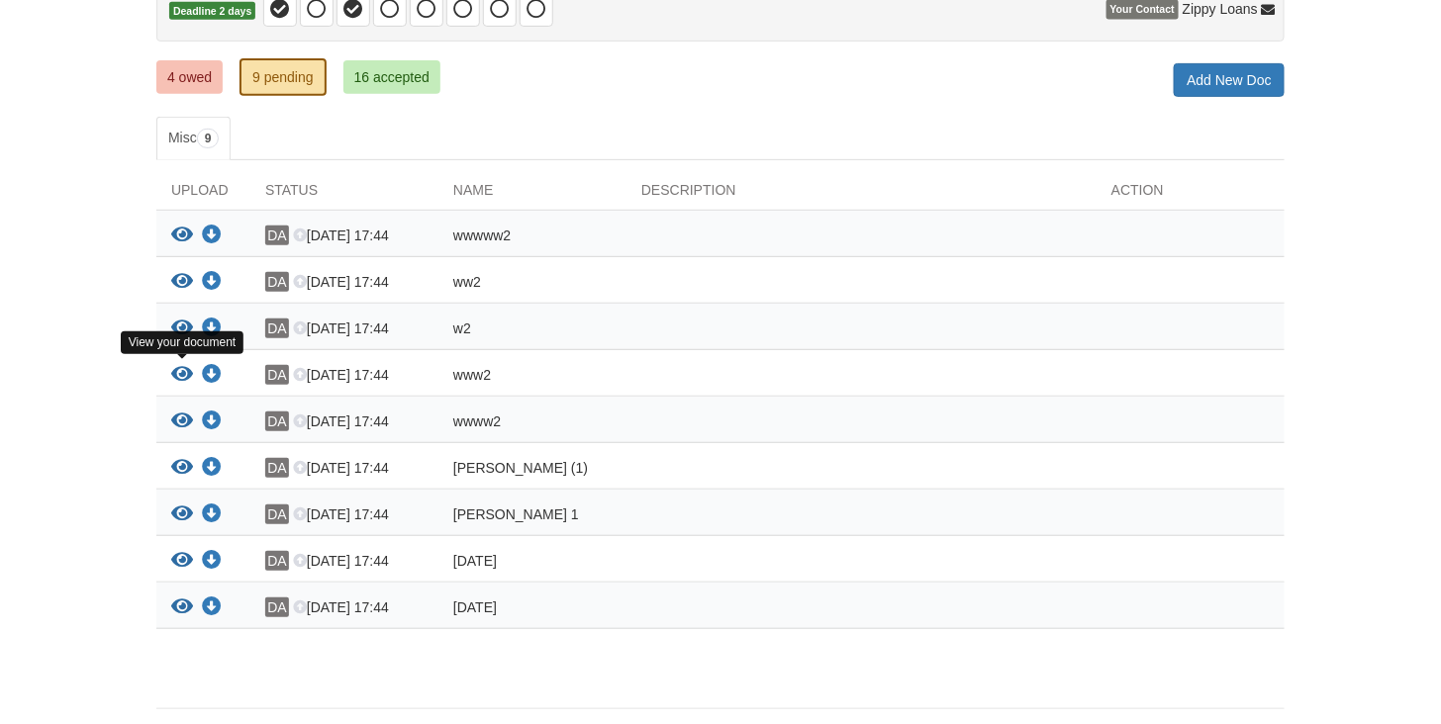
click at [183, 370] on icon "View www2" at bounding box center [182, 375] width 22 height 20
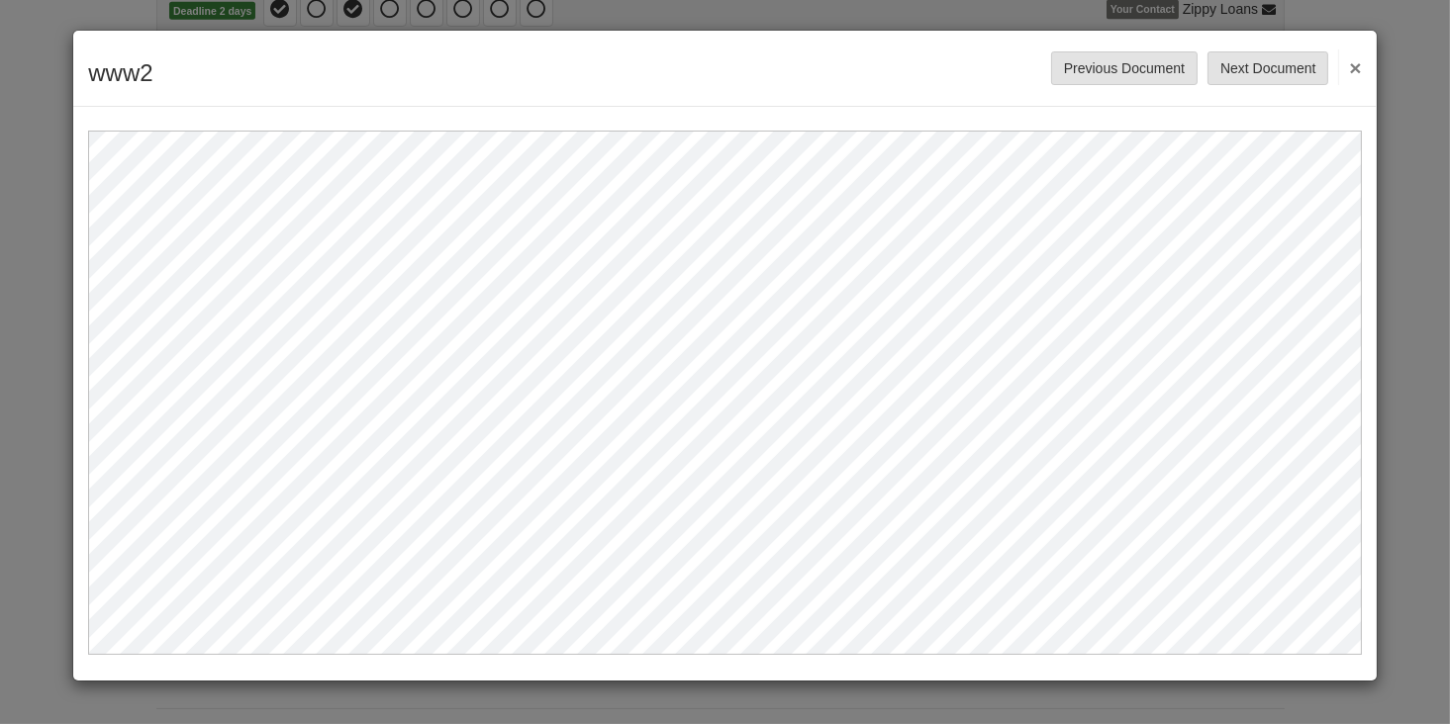
click at [1358, 65] on button "×" at bounding box center [1349, 67] width 23 height 36
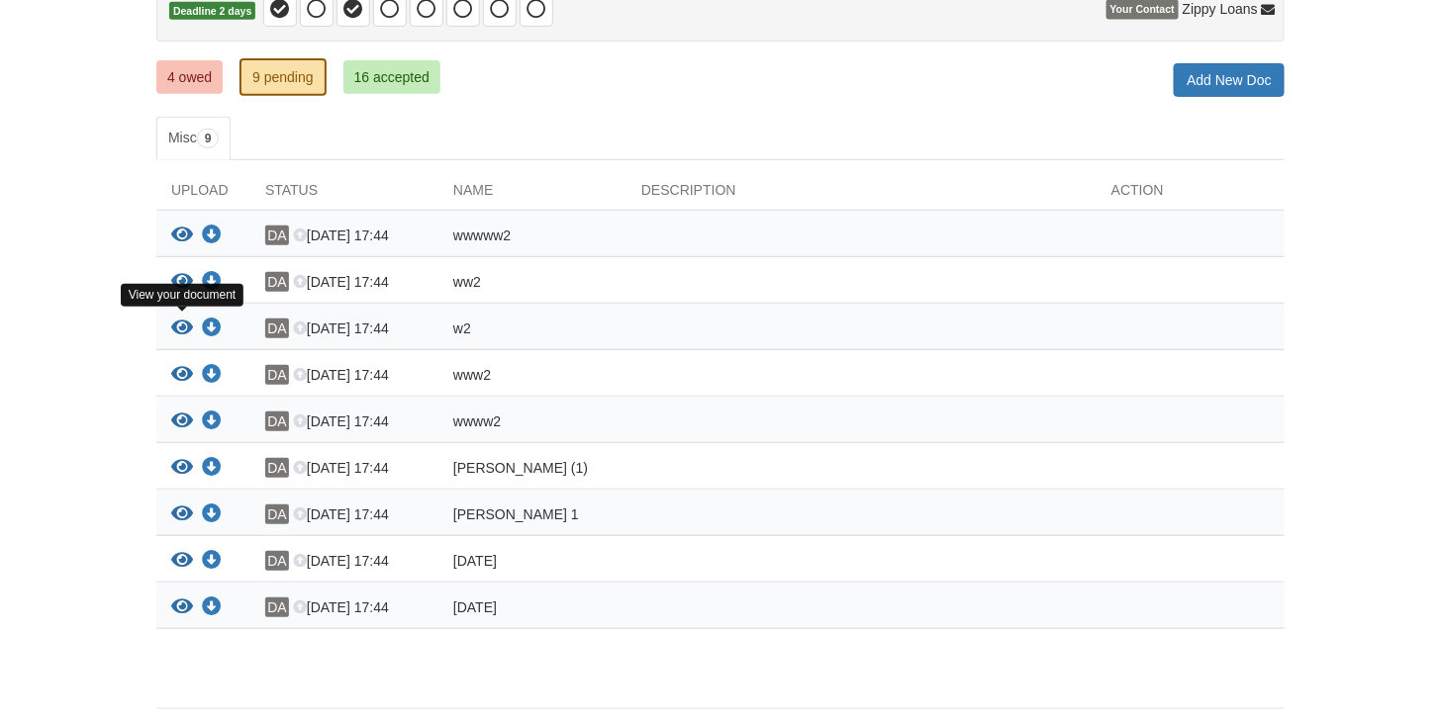
click at [180, 321] on icon "View w2" at bounding box center [182, 329] width 22 height 20
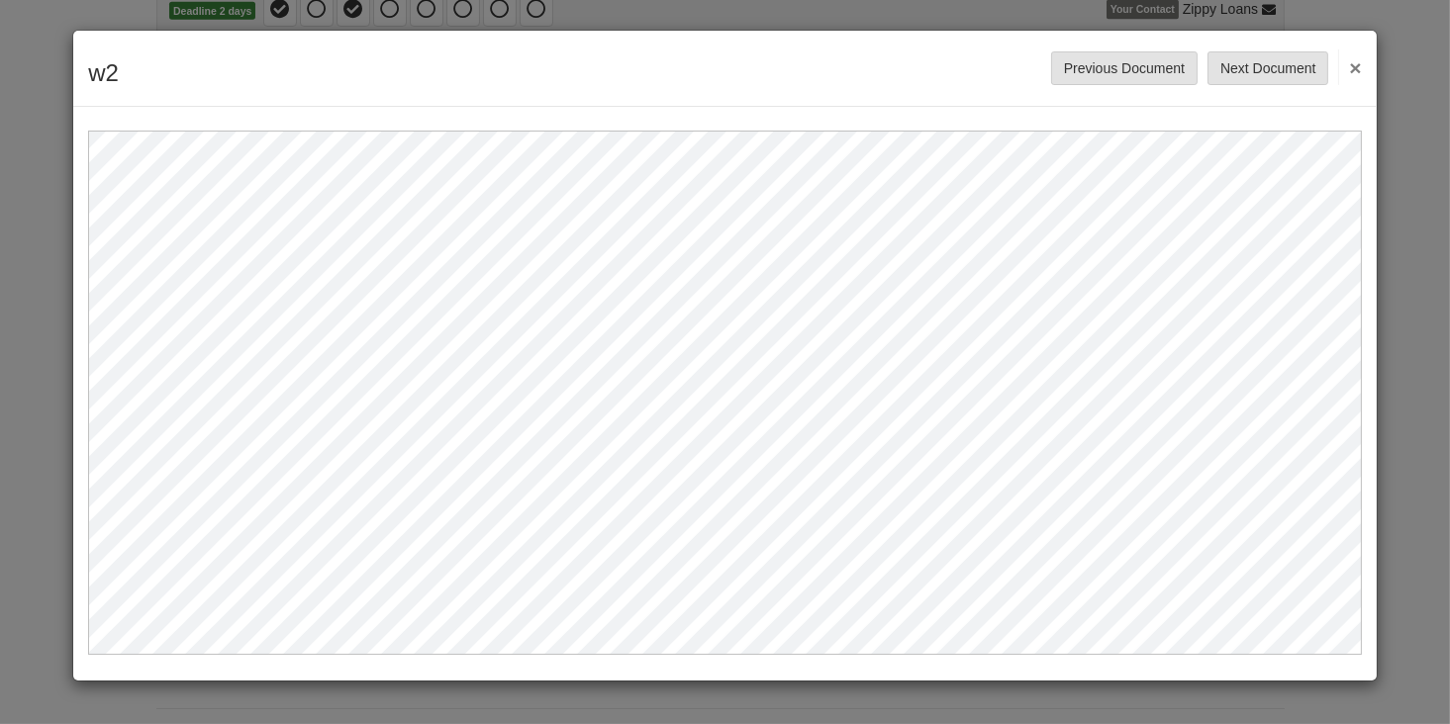
click at [1353, 64] on button "×" at bounding box center [1349, 67] width 23 height 36
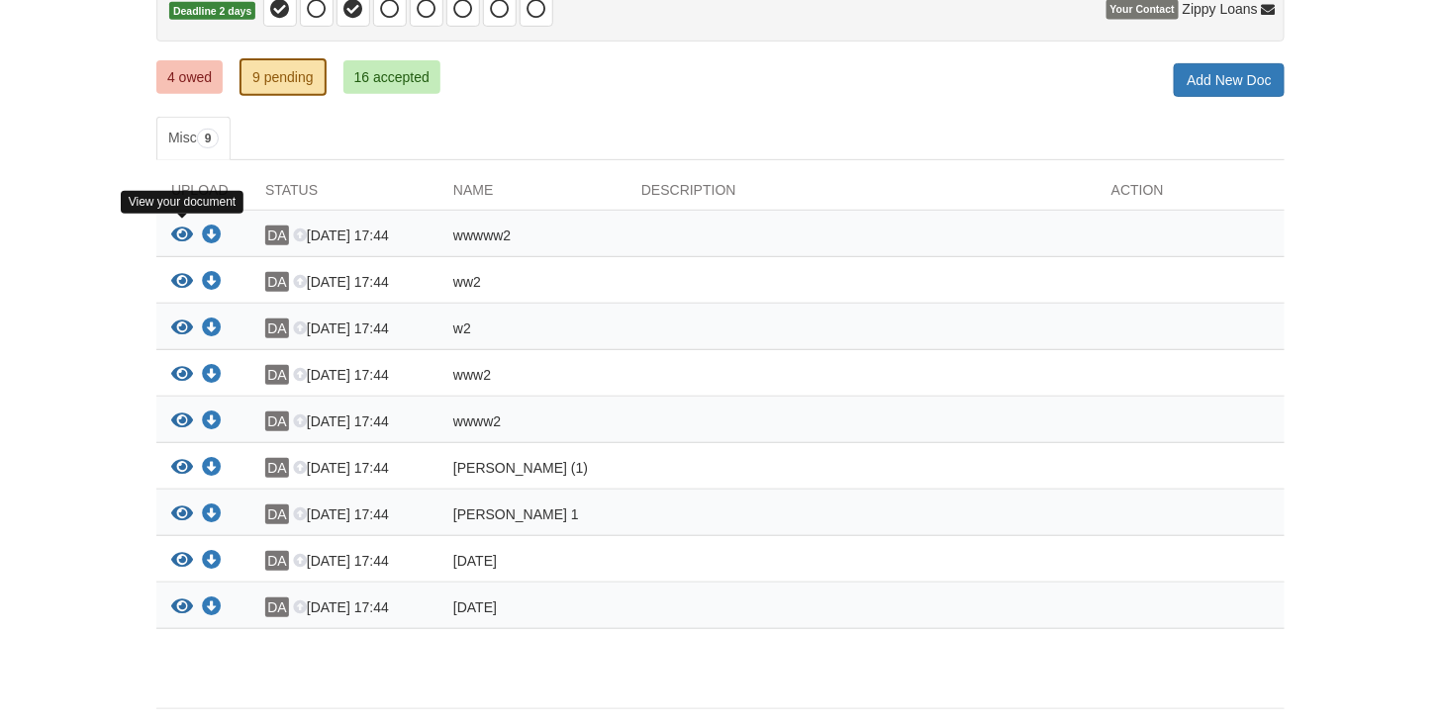
click at [183, 230] on icon "View wwwww2" at bounding box center [182, 236] width 22 height 20
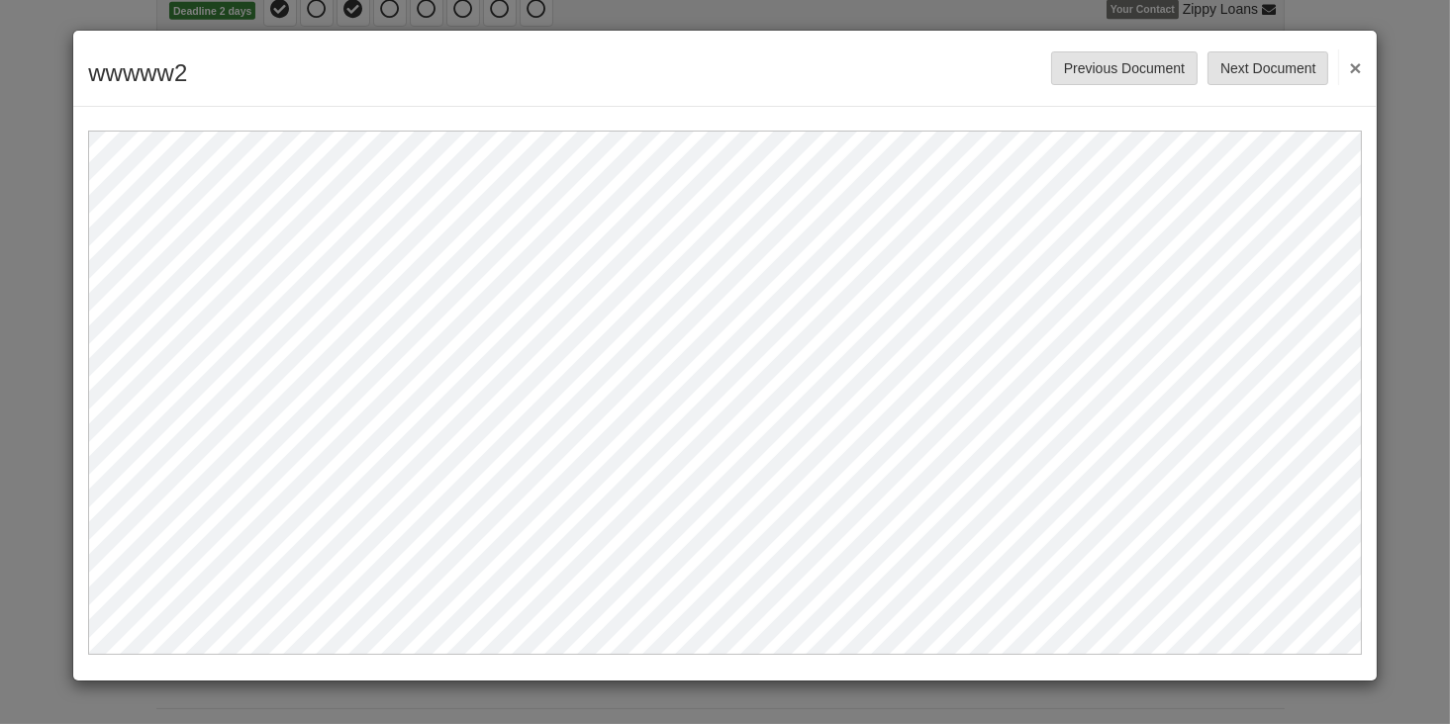
click at [1358, 64] on button "×" at bounding box center [1349, 67] width 23 height 36
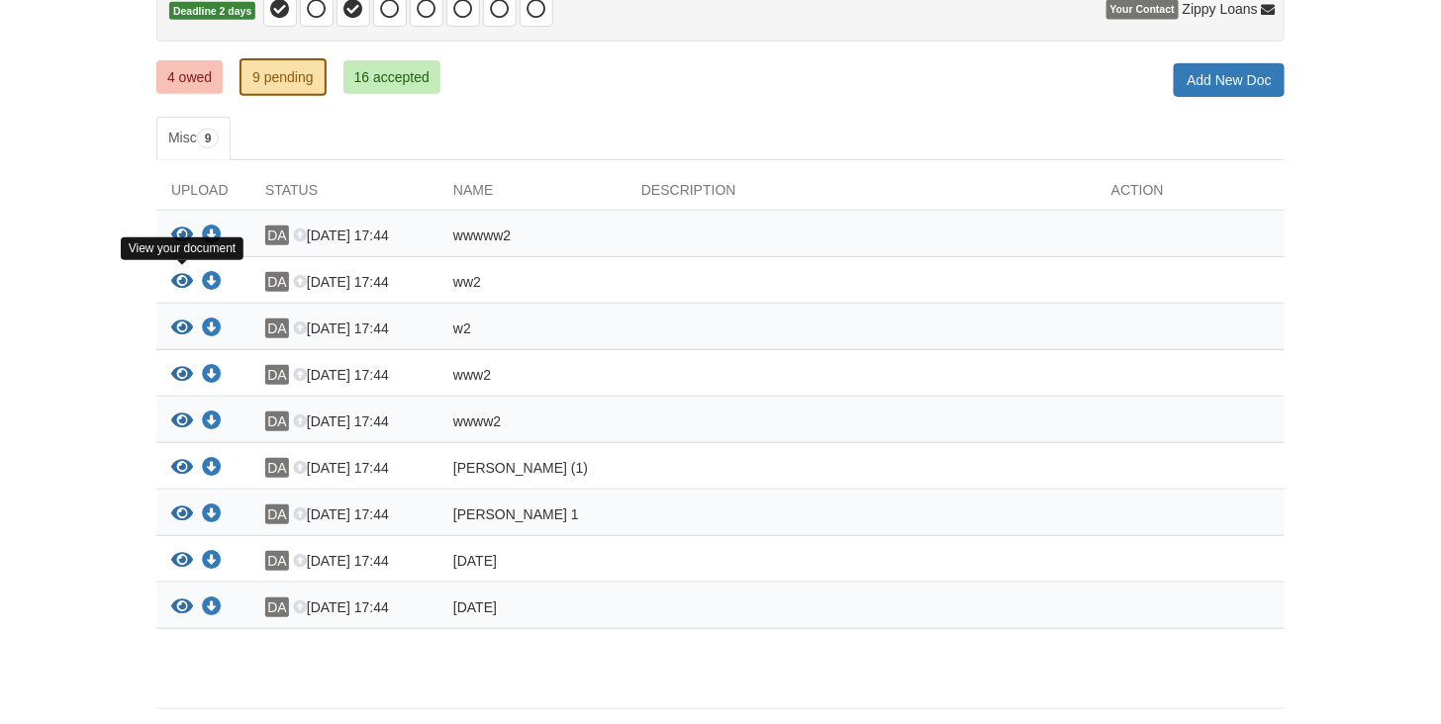
click at [180, 274] on icon "View ww2" at bounding box center [182, 282] width 22 height 20
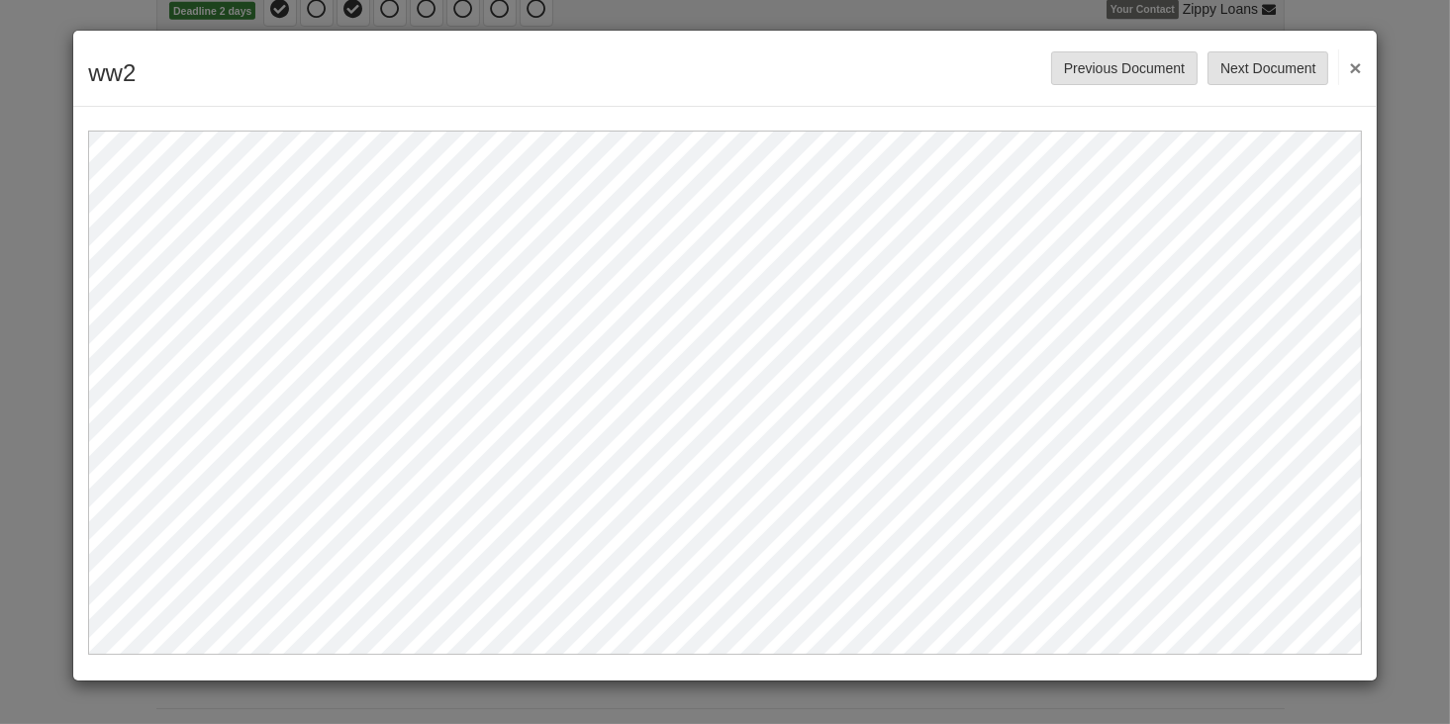
click at [1356, 65] on button "×" at bounding box center [1349, 67] width 23 height 36
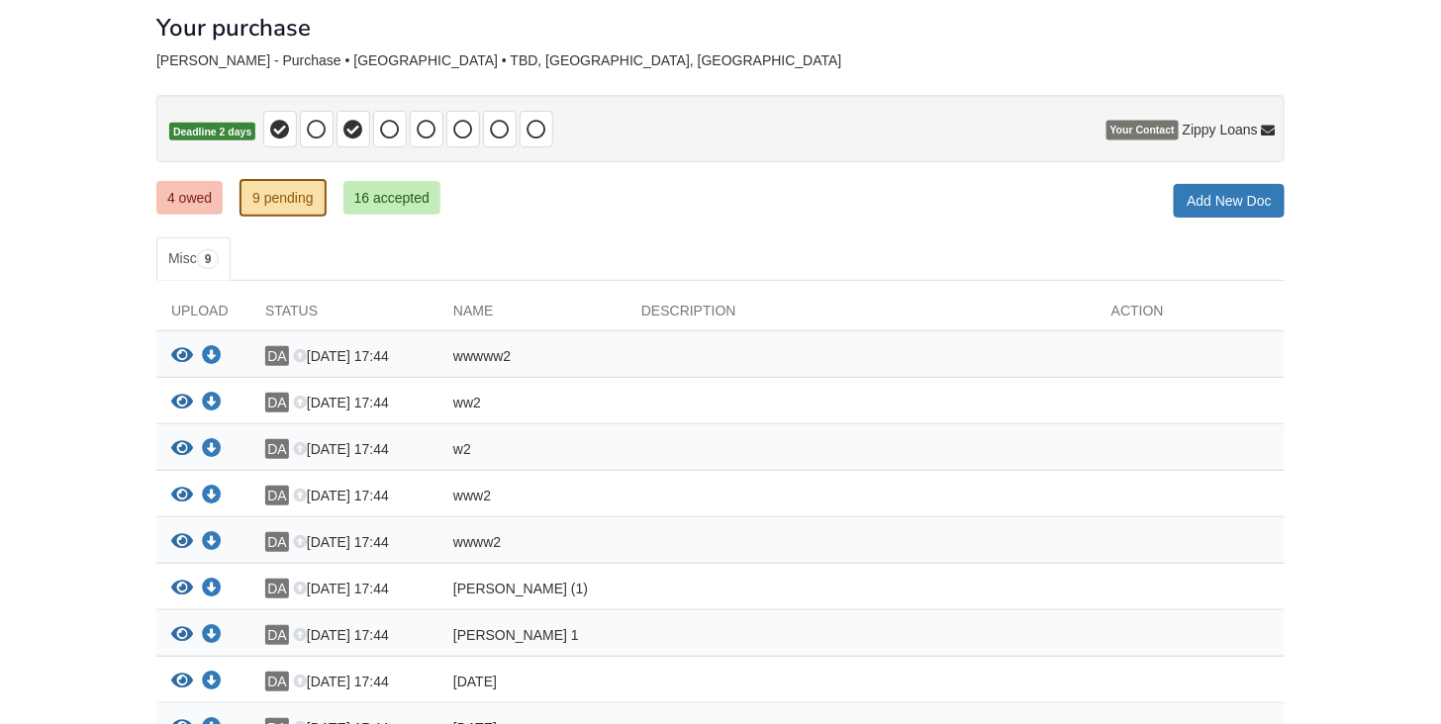
scroll to position [0, 0]
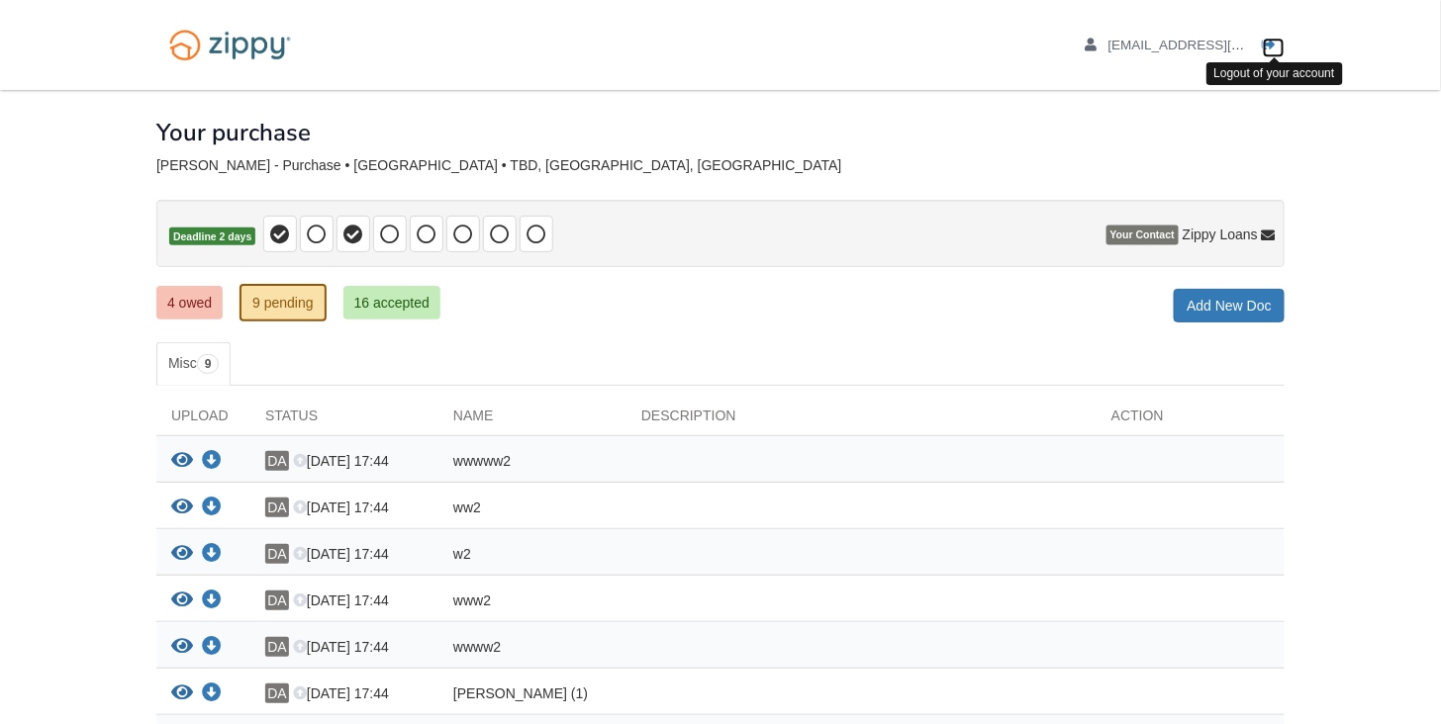
click at [1269, 45] on icon "Log out" at bounding box center [1270, 46] width 14 height 14
